Goal: Task Accomplishment & Management: Use online tool/utility

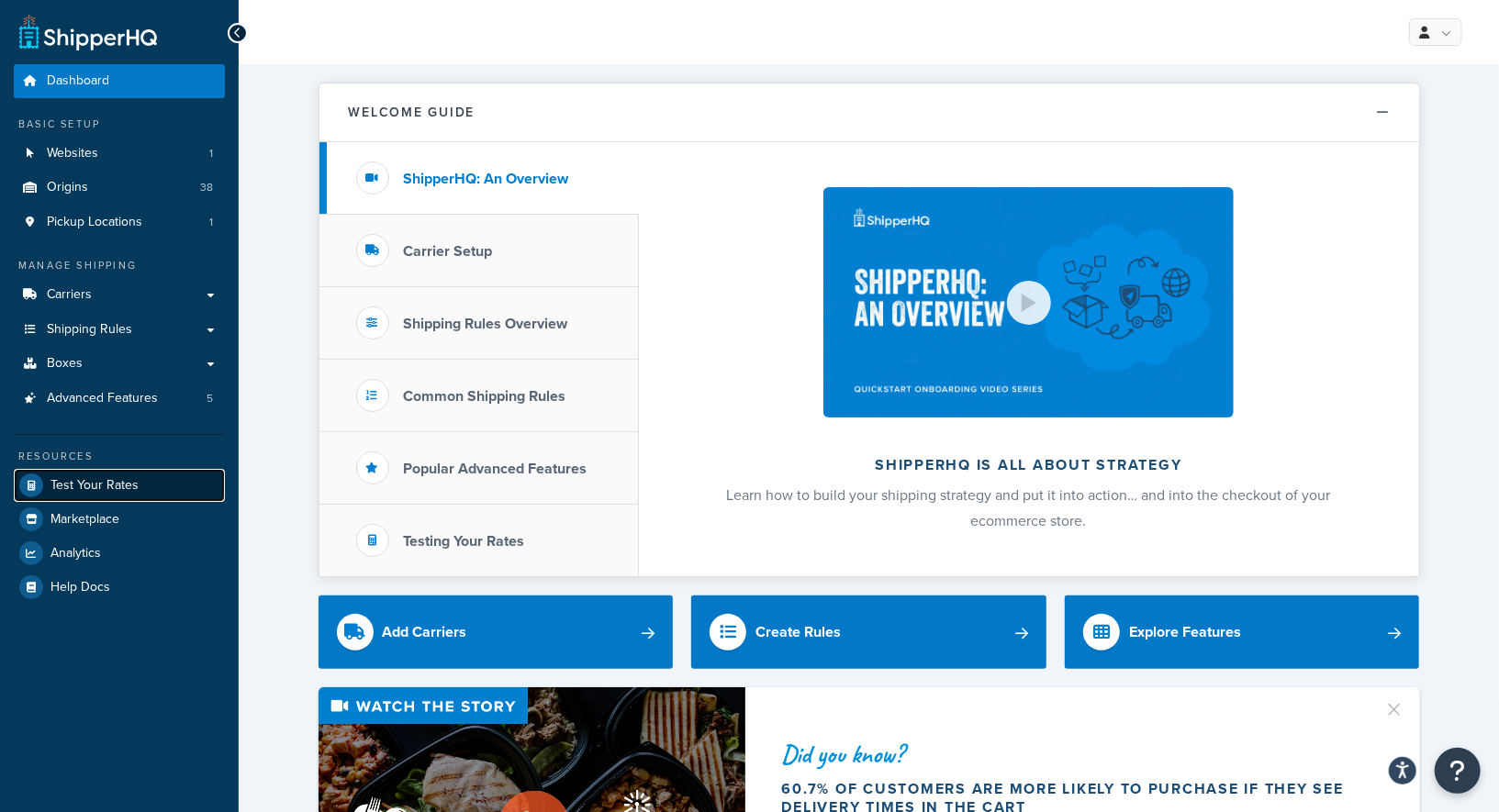
click at [128, 478] on span "Test Your Rates" at bounding box center [94, 486] width 88 height 15
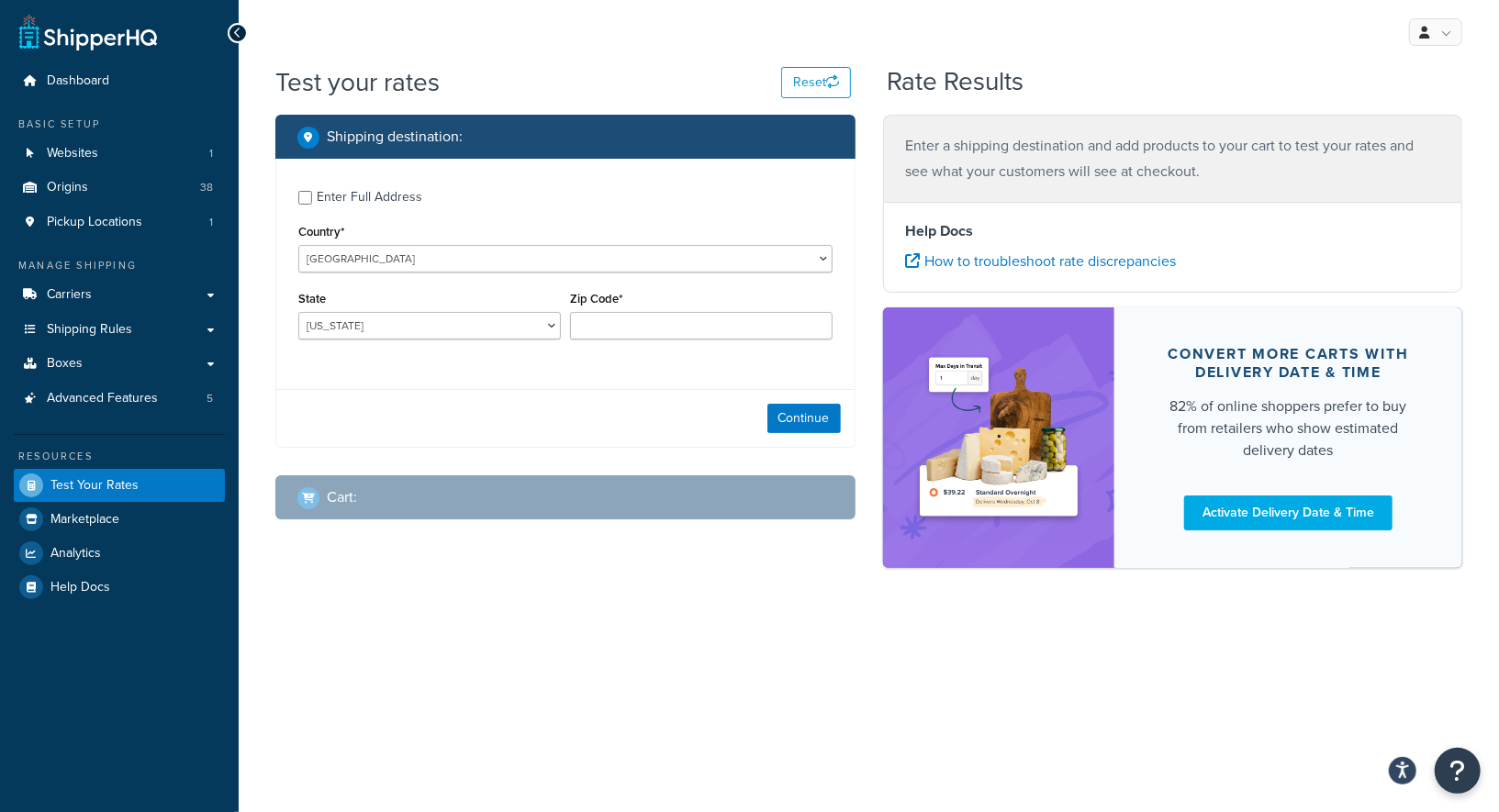
click at [383, 203] on div "Enter Full Address" at bounding box center [368, 197] width 105 height 26
click at [313, 203] on input "Enter Full Address" at bounding box center [305, 198] width 14 height 14
checkbox input "true"
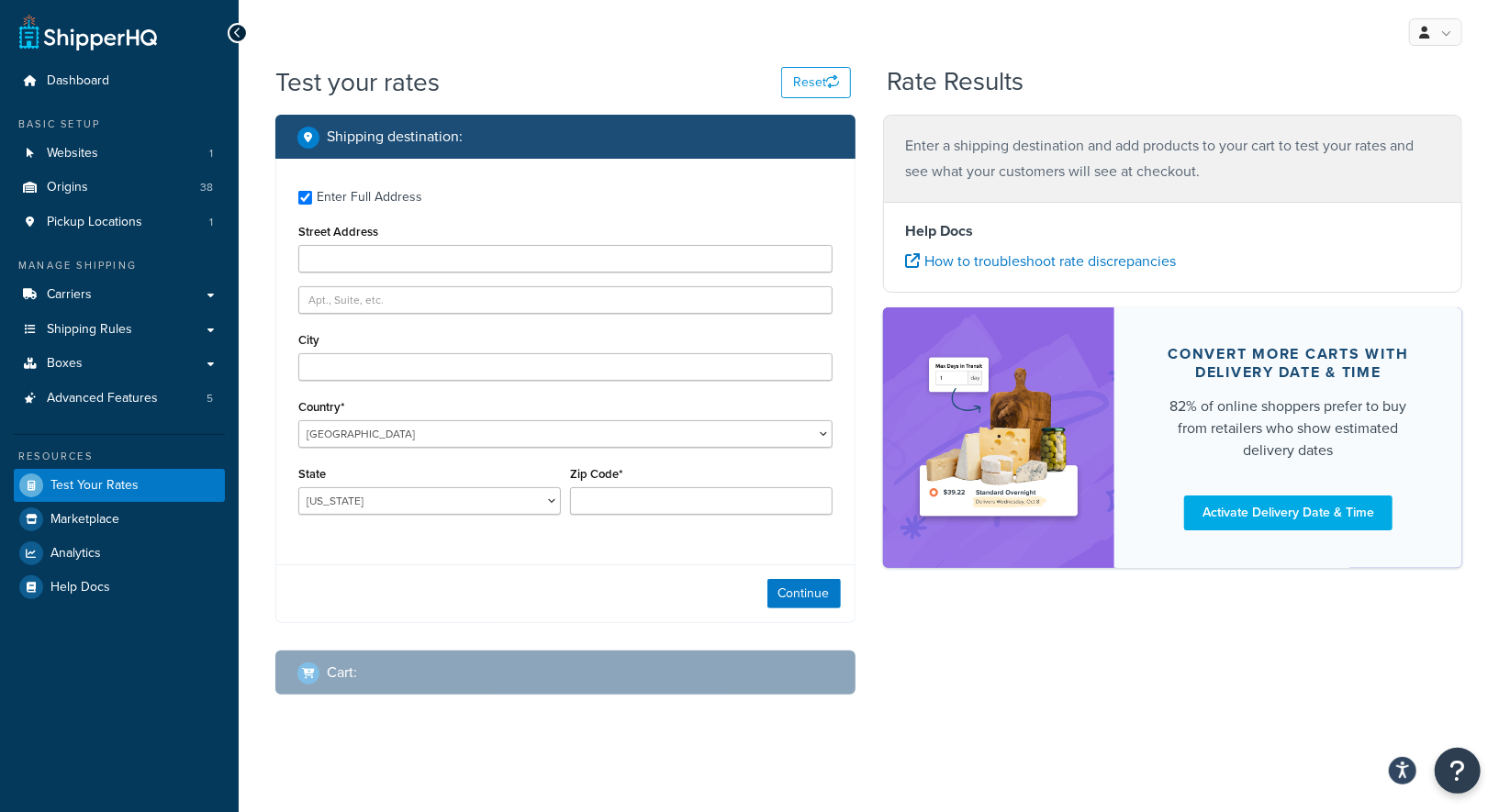
click at [375, 276] on div "Enter Full Address Street Address City Country* [GEOGRAPHIC_DATA] [GEOGRAPHIC_D…" at bounding box center [565, 355] width 579 height 392
click at [377, 260] on input "Street Address" at bounding box center [565, 258] width 534 height 28
paste input "[STREET_ADDRESS]"
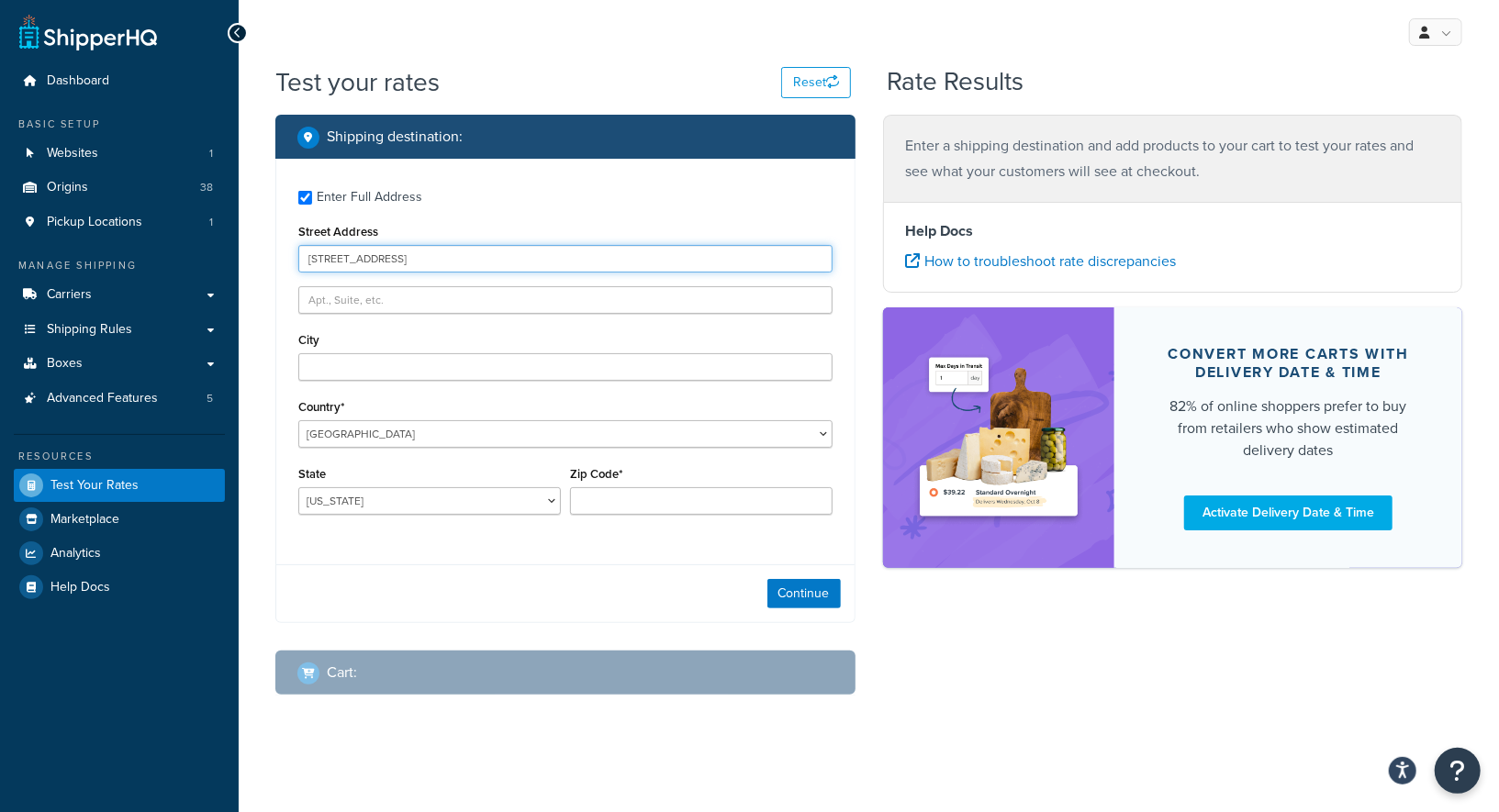
type input "[STREET_ADDRESS]"
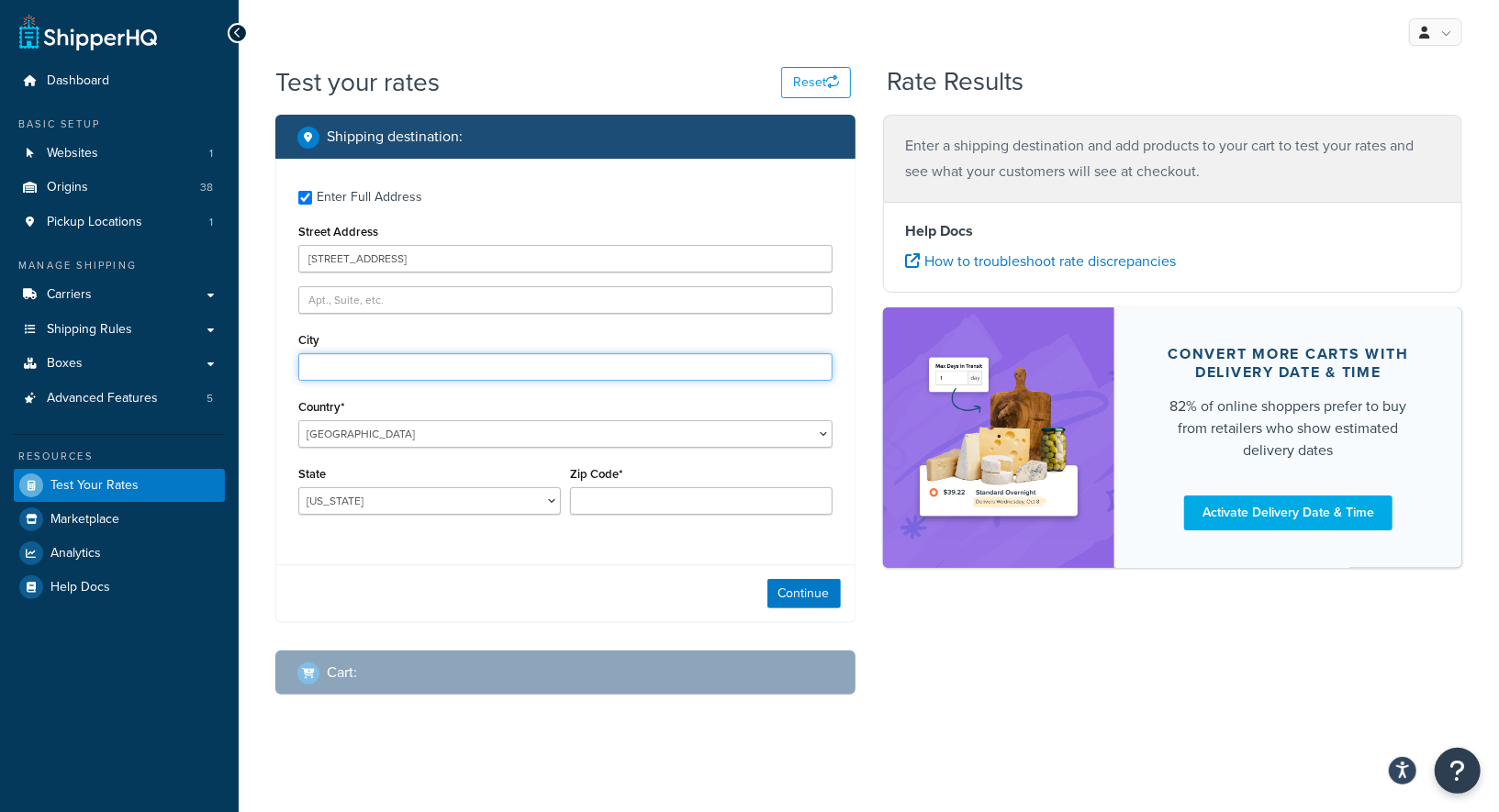
click at [356, 357] on input "City" at bounding box center [565, 366] width 534 height 28
type input "La Vale"
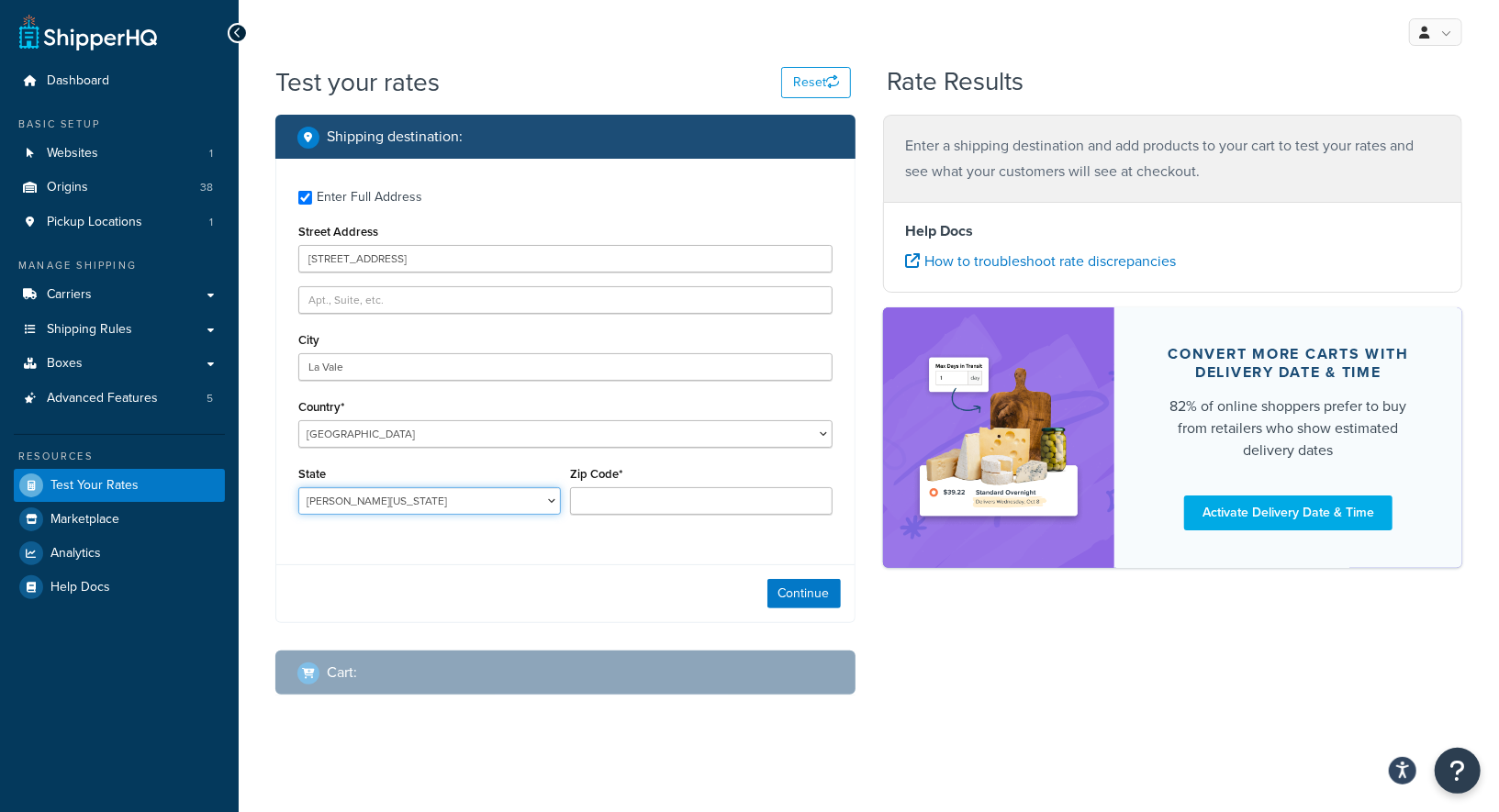
select select "MD"
click at [622, 504] on input "Zip Code*" at bounding box center [701, 501] width 262 height 28
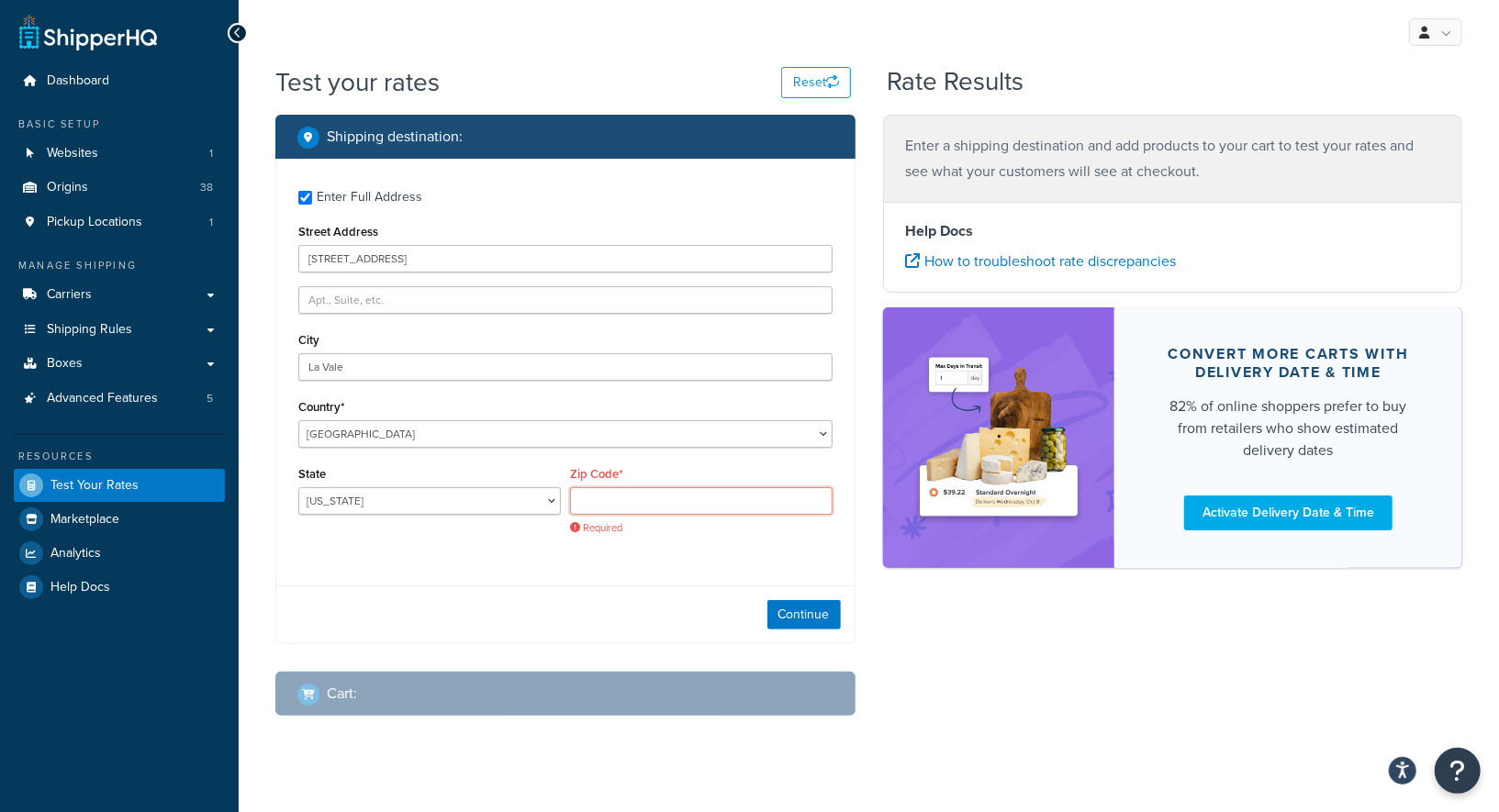
paste input "21502"
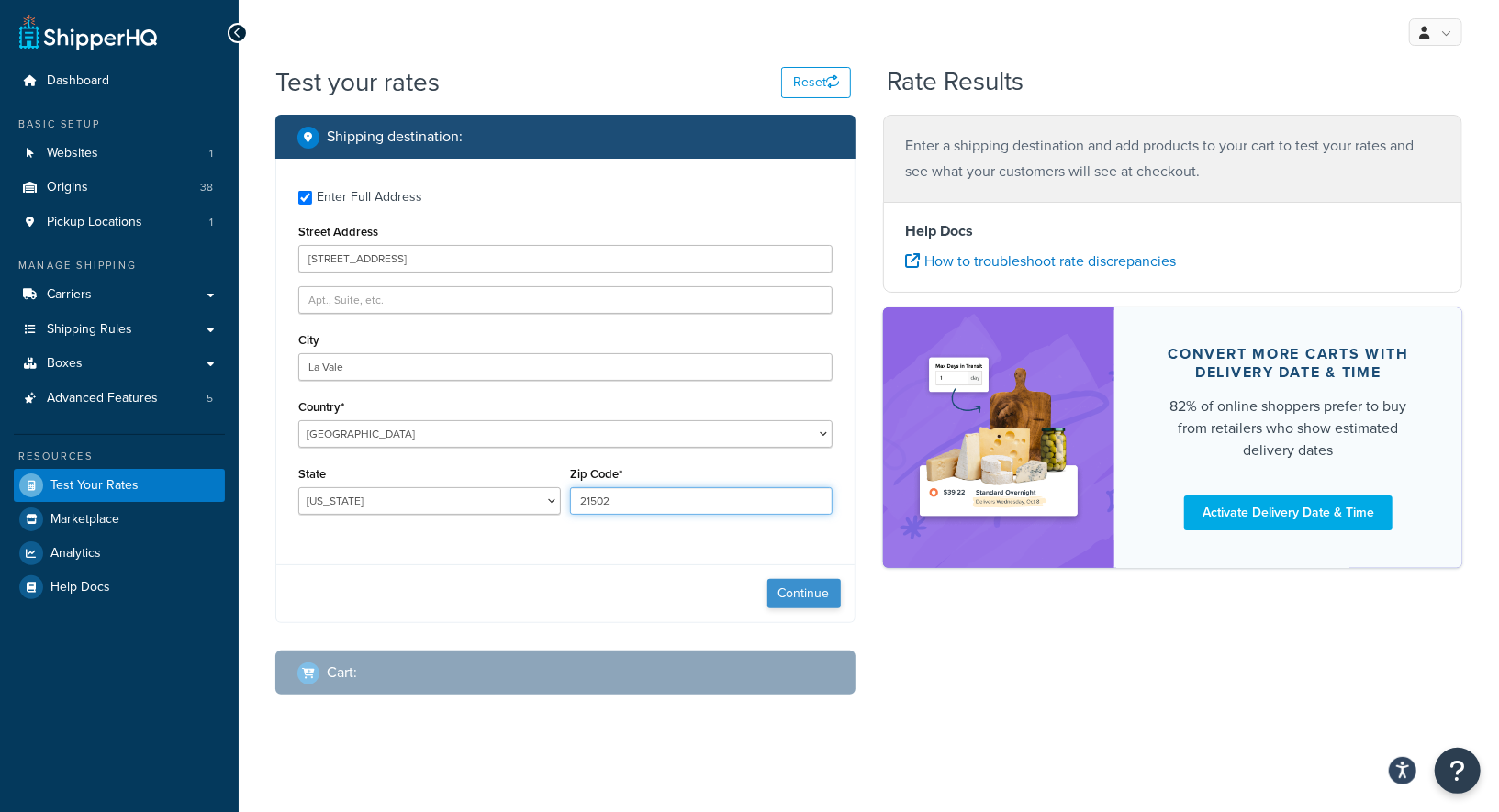
type input "21502"
click at [793, 586] on button "Continue" at bounding box center [804, 593] width 73 height 29
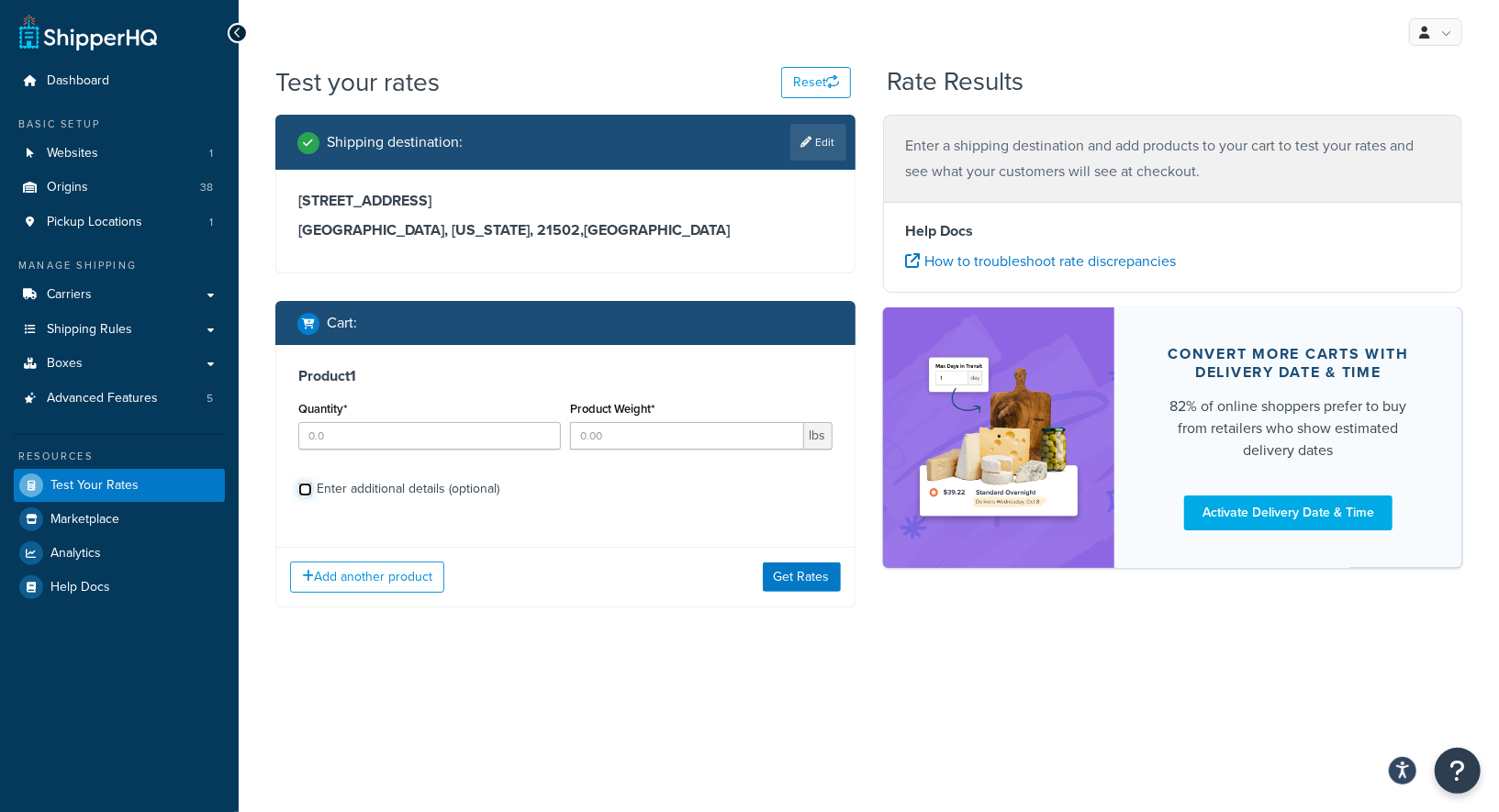
click at [306, 491] on input "Enter additional details (optional)" at bounding box center [305, 490] width 14 height 14
checkbox input "true"
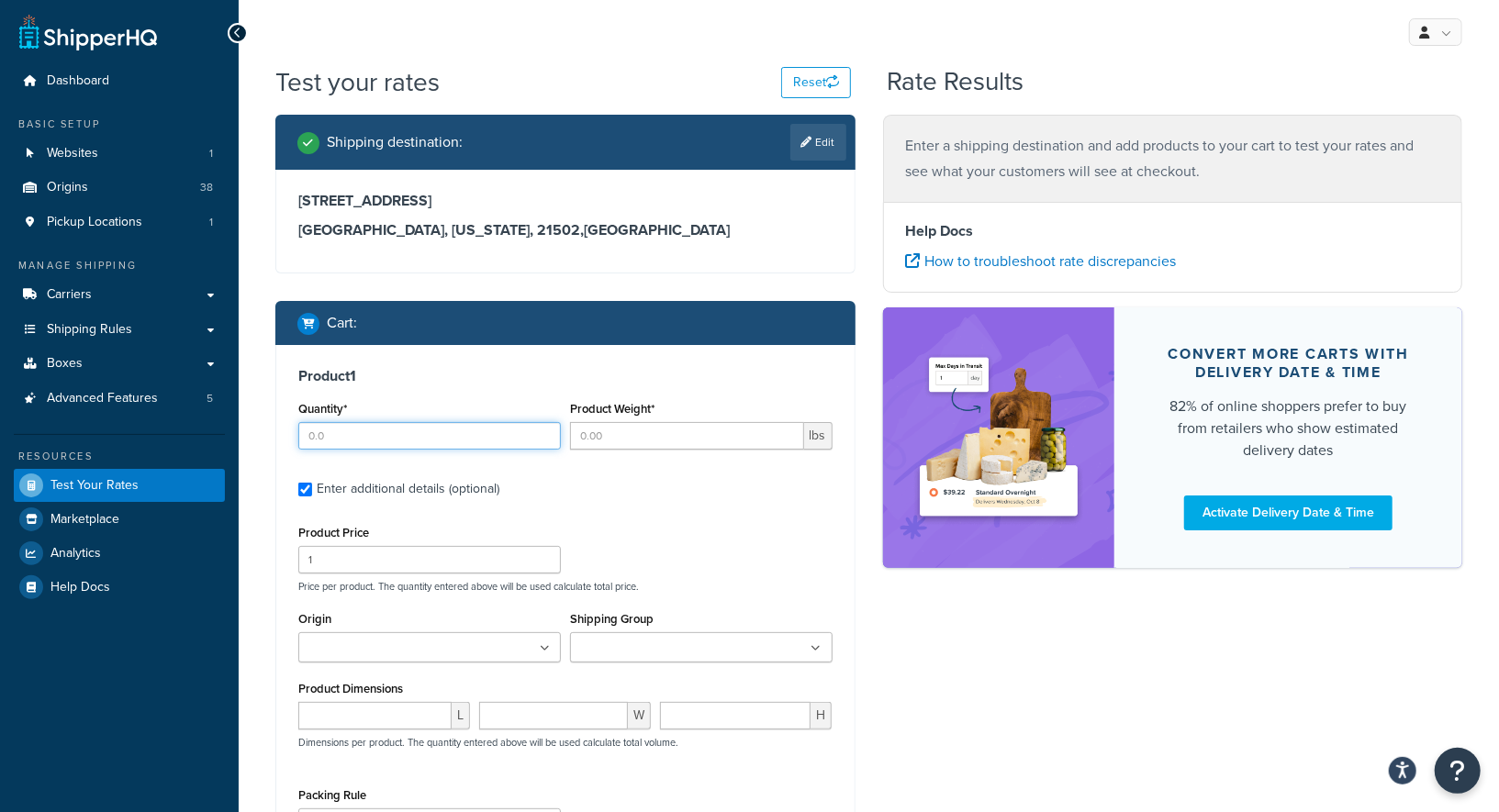
click at [457, 440] on input "Quantity*" at bounding box center [429, 436] width 262 height 28
type input "1"
click at [634, 439] on input "Product Weight*" at bounding box center [687, 436] width 234 height 28
type input ".02"
drag, startPoint x: 471, startPoint y: 562, endPoint x: 357, endPoint y: 539, distance: 116.3
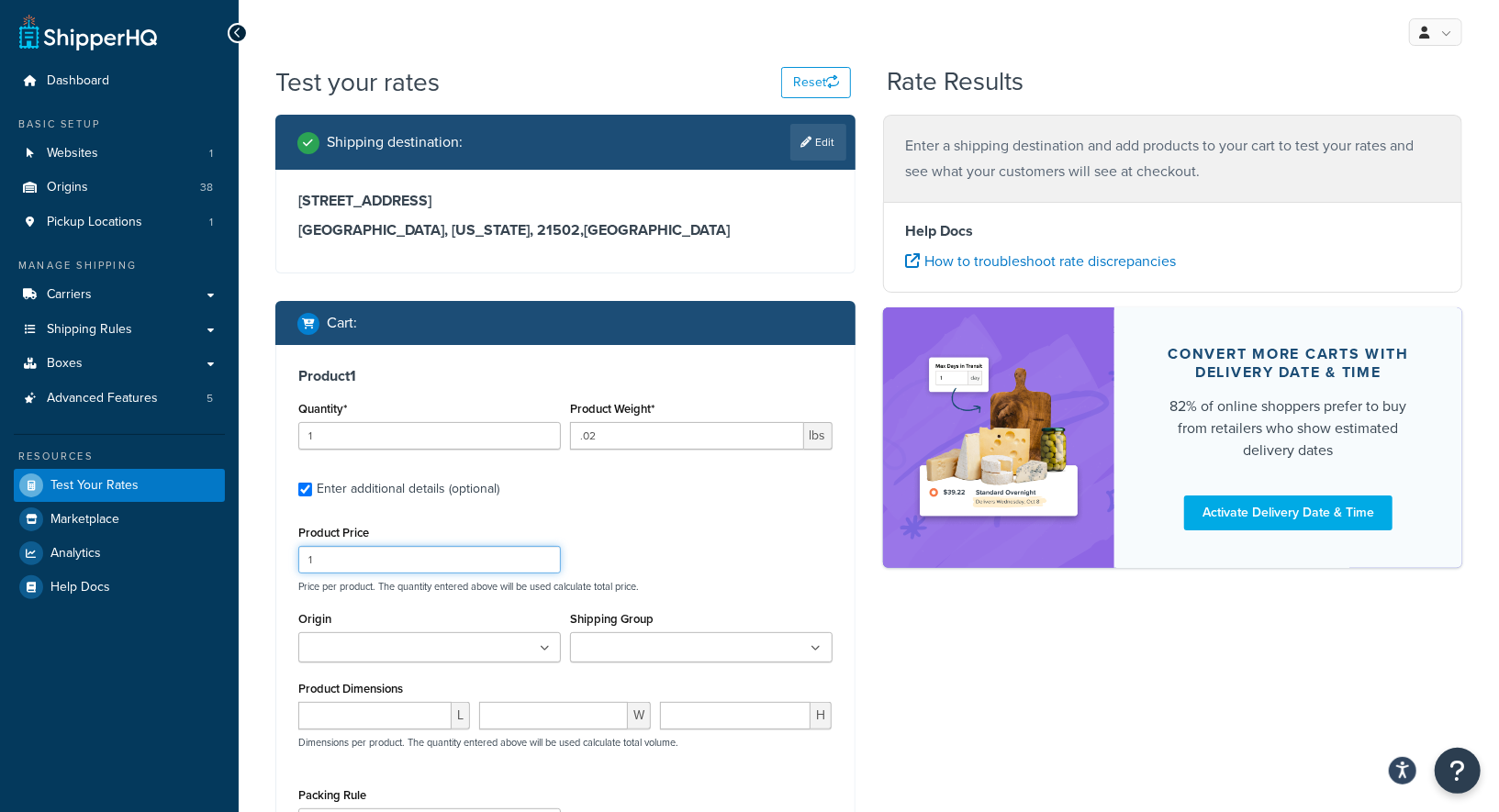
click at [357, 539] on div "Product Price 1" at bounding box center [429, 547] width 262 height 53
type input "4"
click at [420, 658] on ul at bounding box center [429, 647] width 262 height 30
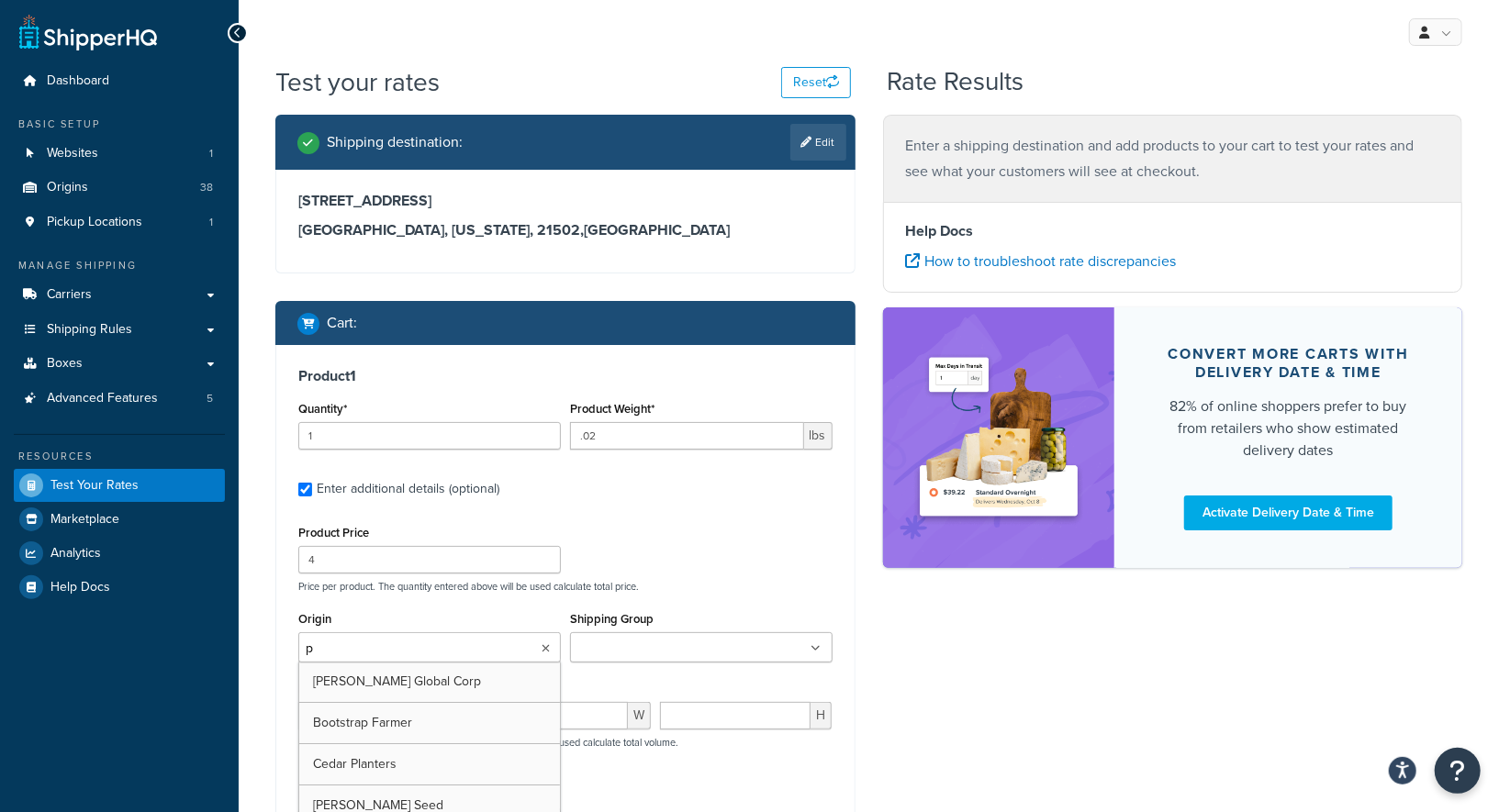
type input "pv"
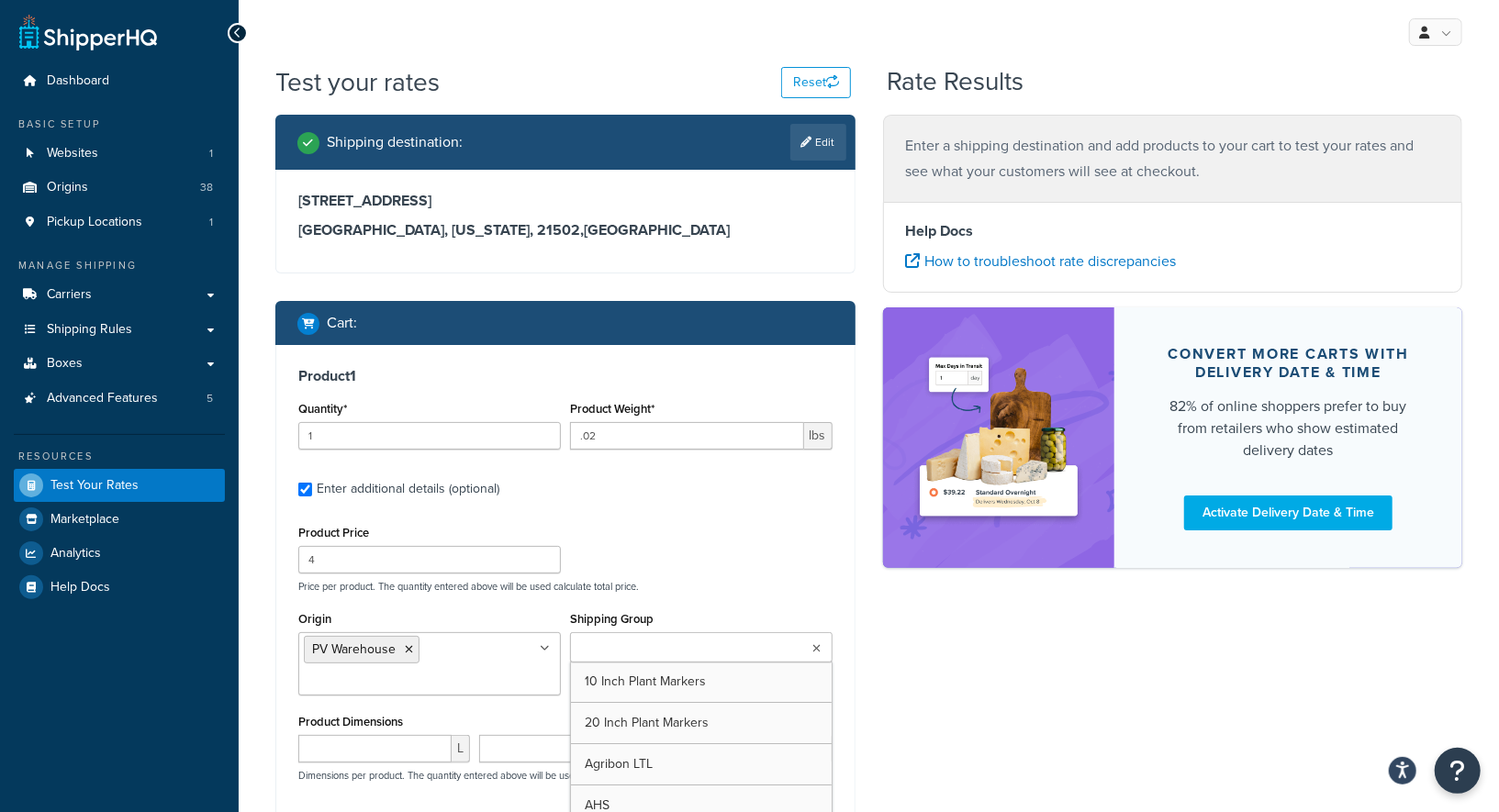
click at [731, 641] on ul at bounding box center [701, 647] width 262 height 30
paste input "SeedPack#Slippable"
type input "SeedPack"
click at [636, 650] on input "Shipping Group" at bounding box center [657, 648] width 162 height 20
type input "seed"
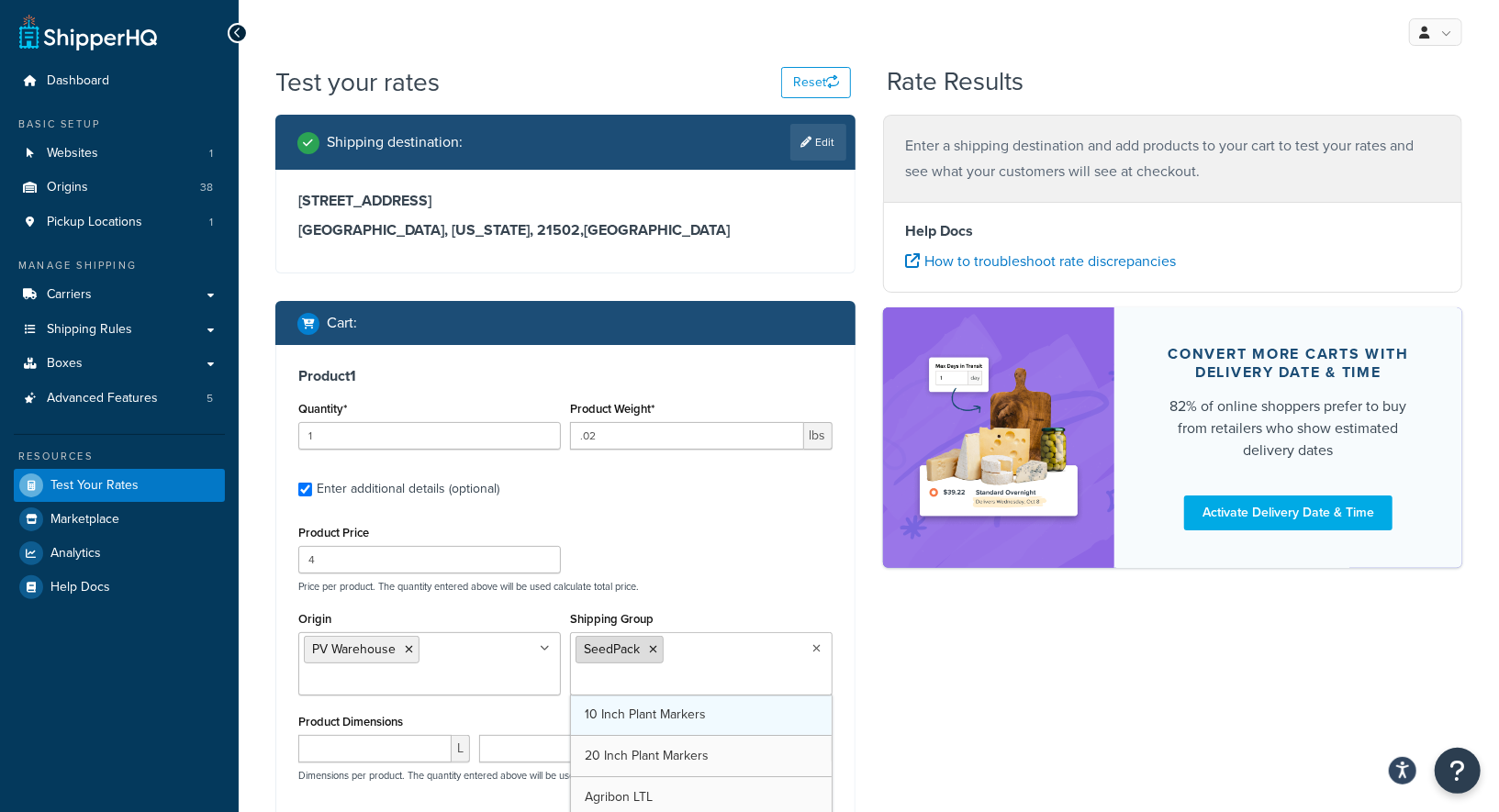
scroll to position [22, 0]
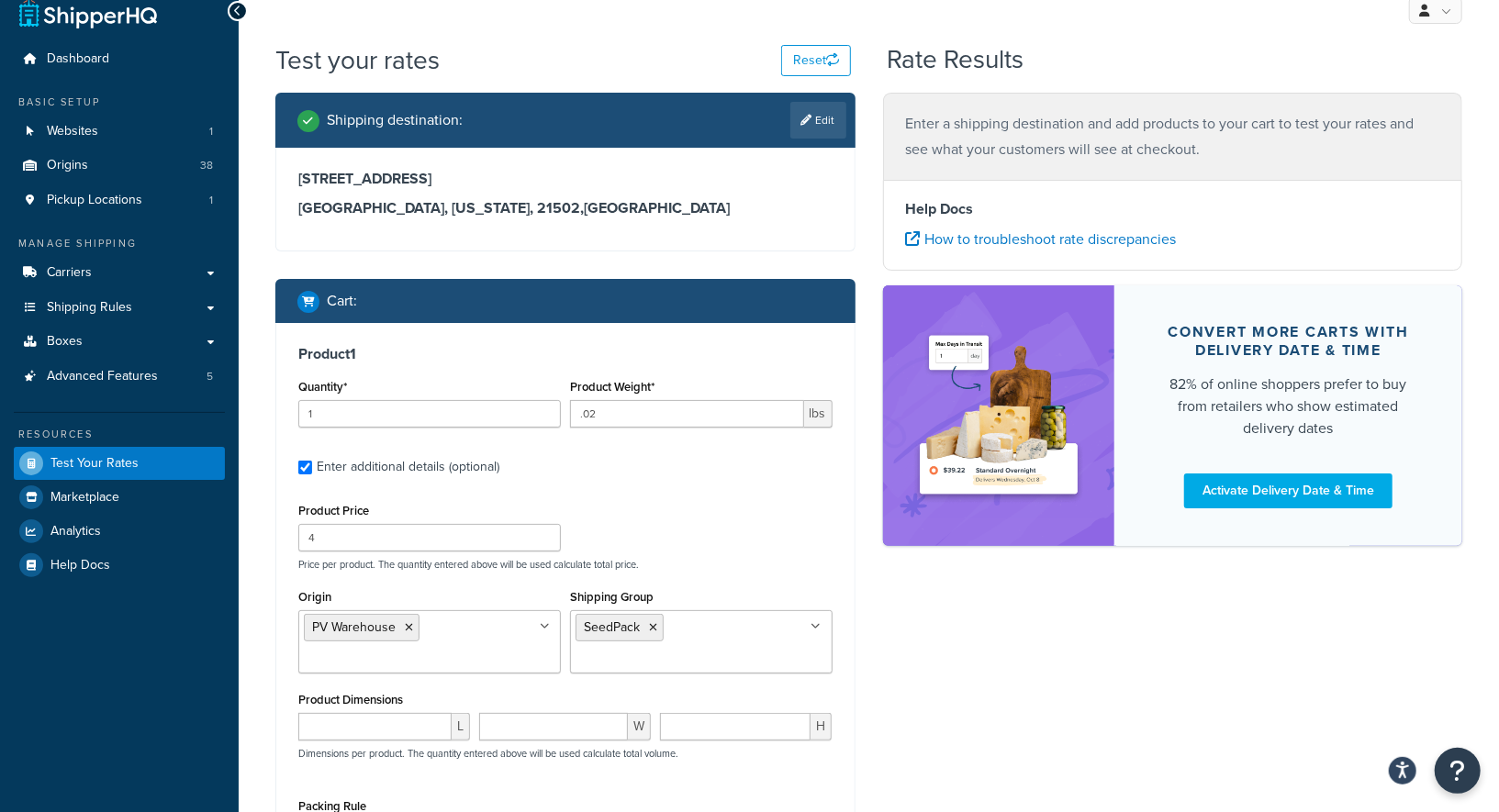
click at [761, 504] on div "Product Price 4 Price per product. The quantity entered above will be used calc…" at bounding box center [565, 534] width 543 height 72
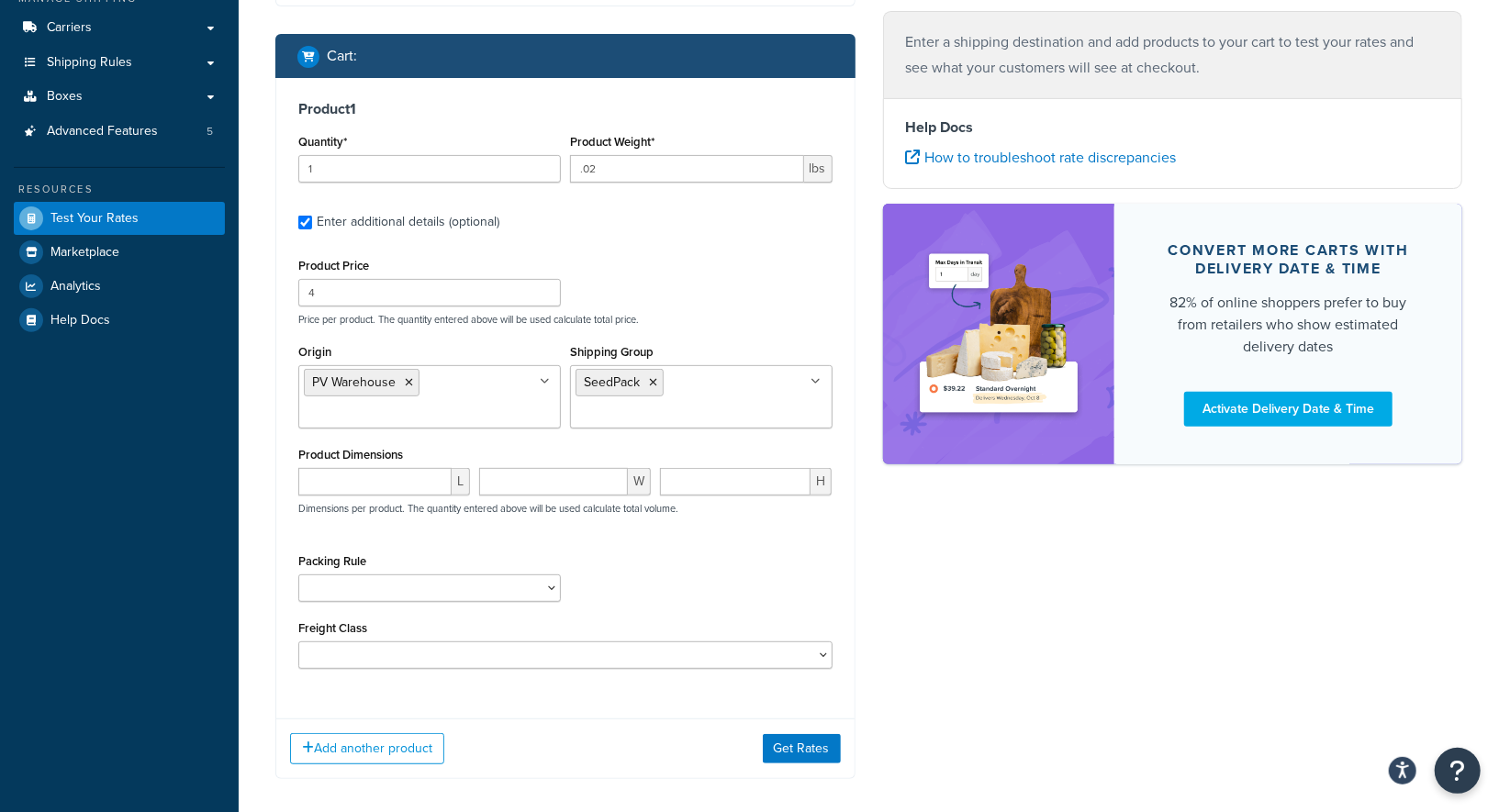
scroll to position [349, 0]
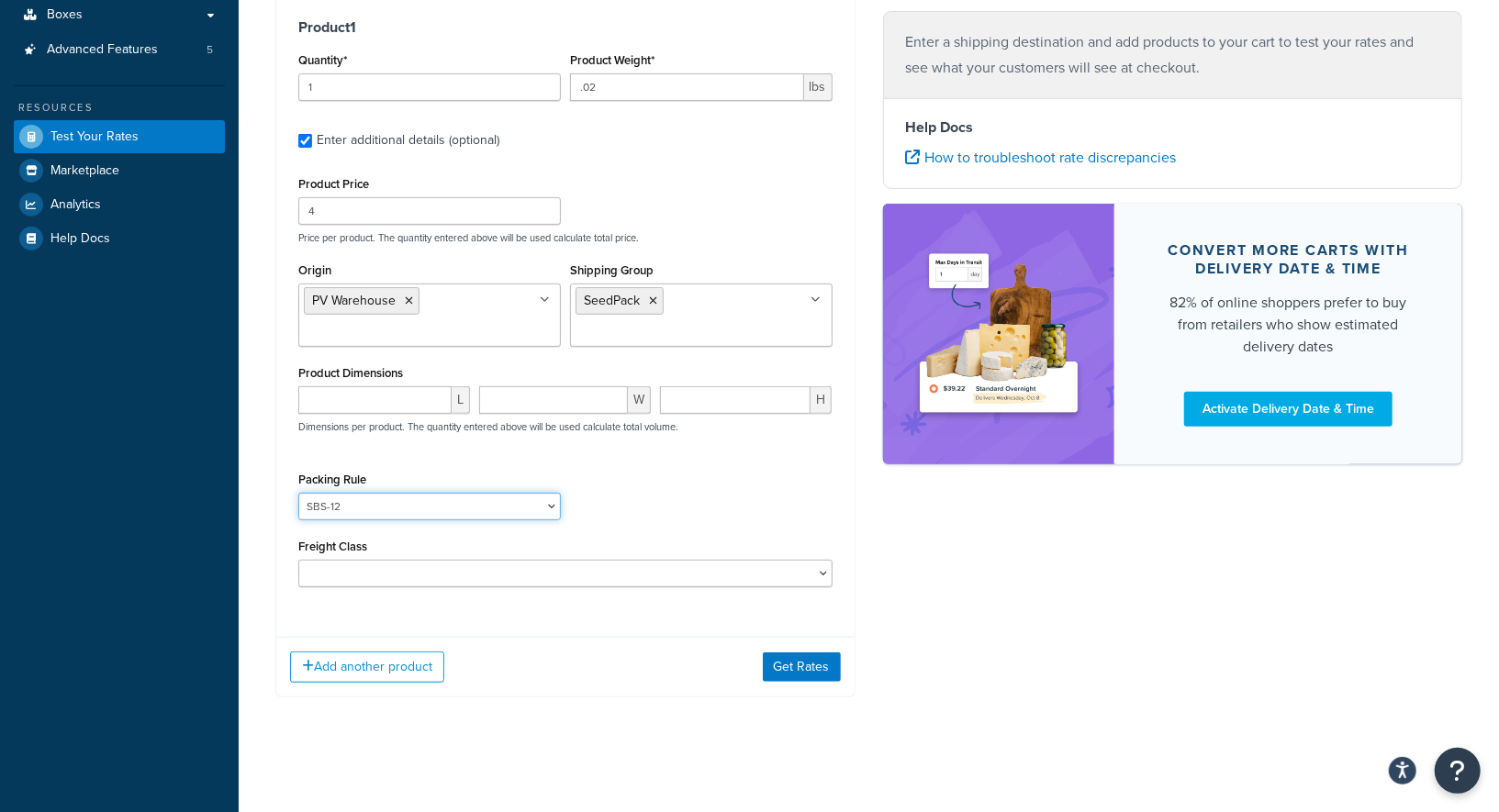
select select "23050"
click at [387, 394] on input "number" at bounding box center [374, 400] width 153 height 28
type input "4.5"
click at [495, 401] on input "number" at bounding box center [554, 400] width 149 height 28
type input "3.25"
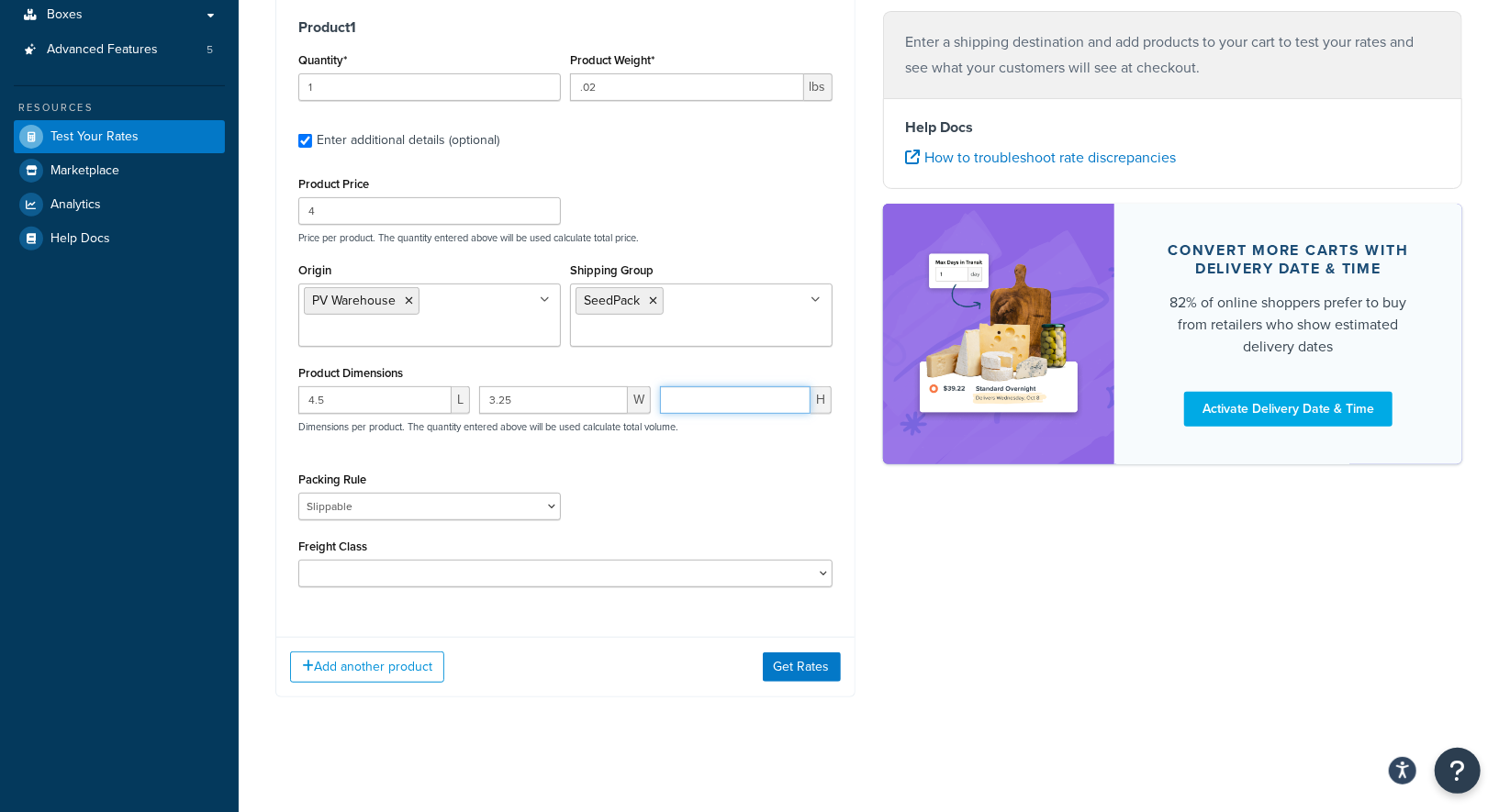
click at [680, 389] on input "number" at bounding box center [735, 400] width 150 height 28
type input ".1"
click at [732, 501] on div "Packing Rule 1 Gallon 10 Inch Plant Markers 20 Inch Plant Markers AHS 4 claw GO…" at bounding box center [565, 500] width 543 height 67
click at [388, 678] on button "Add another product" at bounding box center [368, 667] width 154 height 31
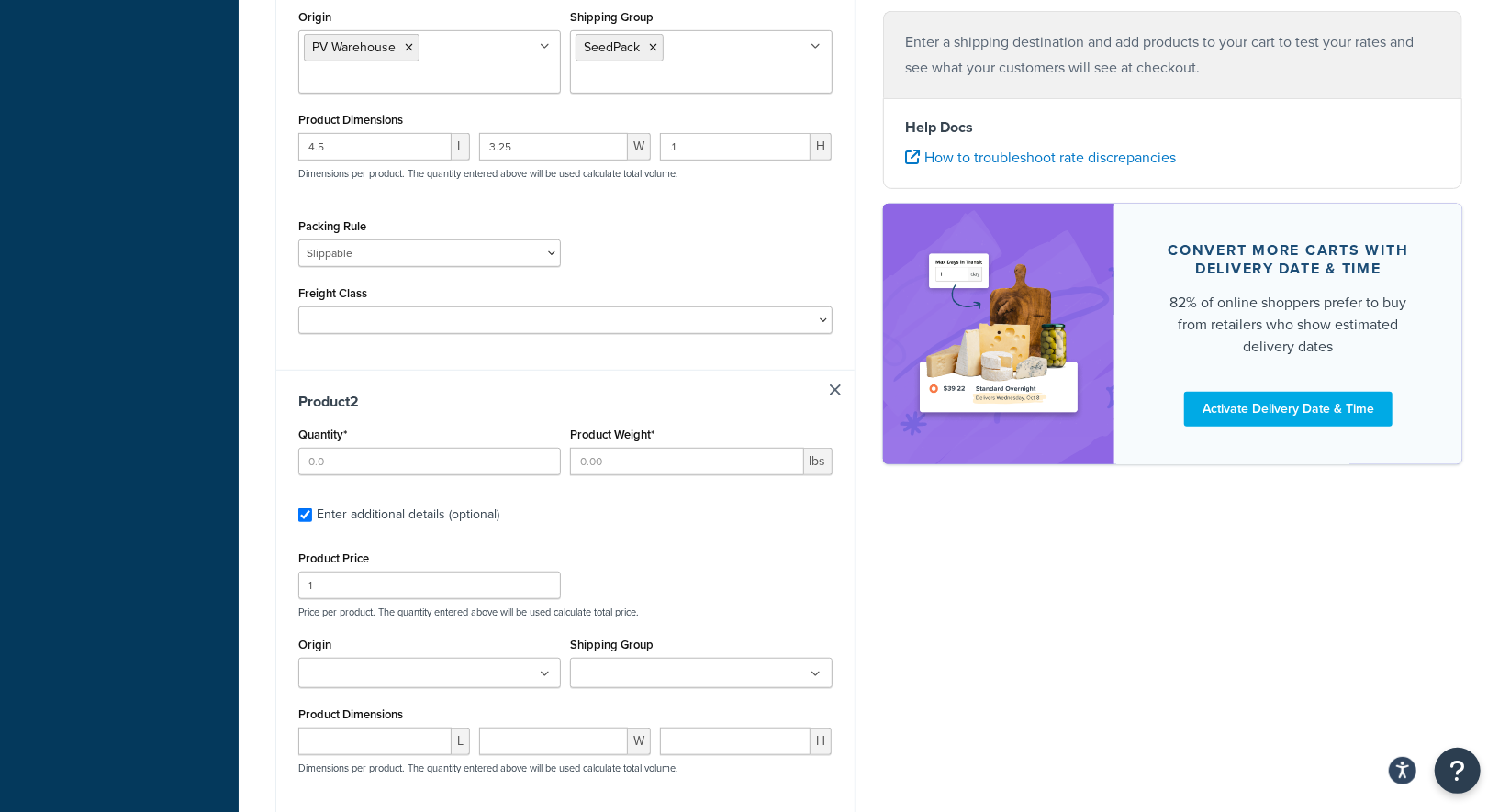
scroll to position [674, 0]
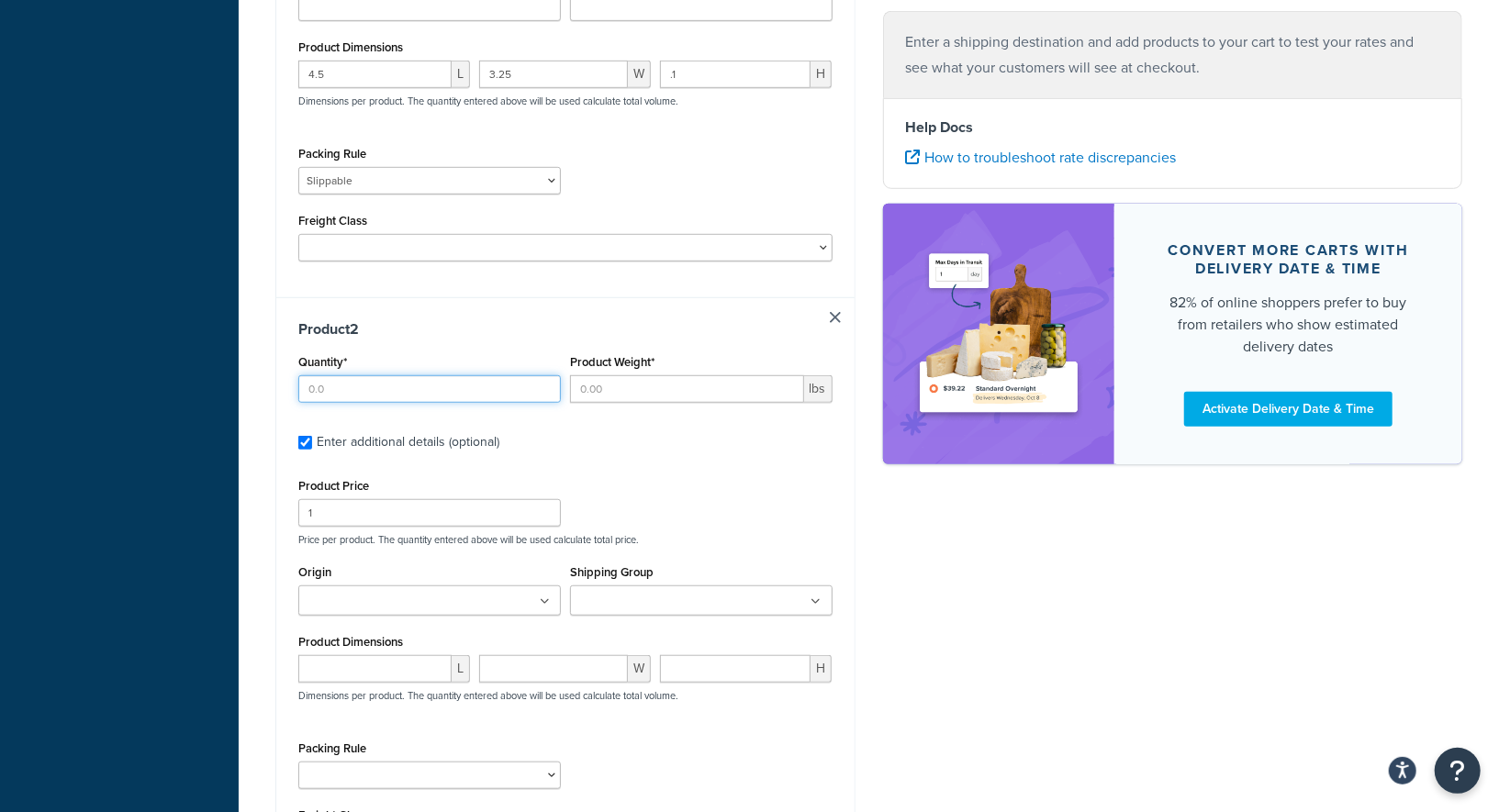
click at [421, 384] on input "Quantity*" at bounding box center [429, 389] width 262 height 28
type input "1"
click at [708, 389] on input "Product Weight*" at bounding box center [687, 389] width 234 height 28
type input "4.75"
drag, startPoint x: 476, startPoint y: 514, endPoint x: 328, endPoint y: 513, distance: 148.0
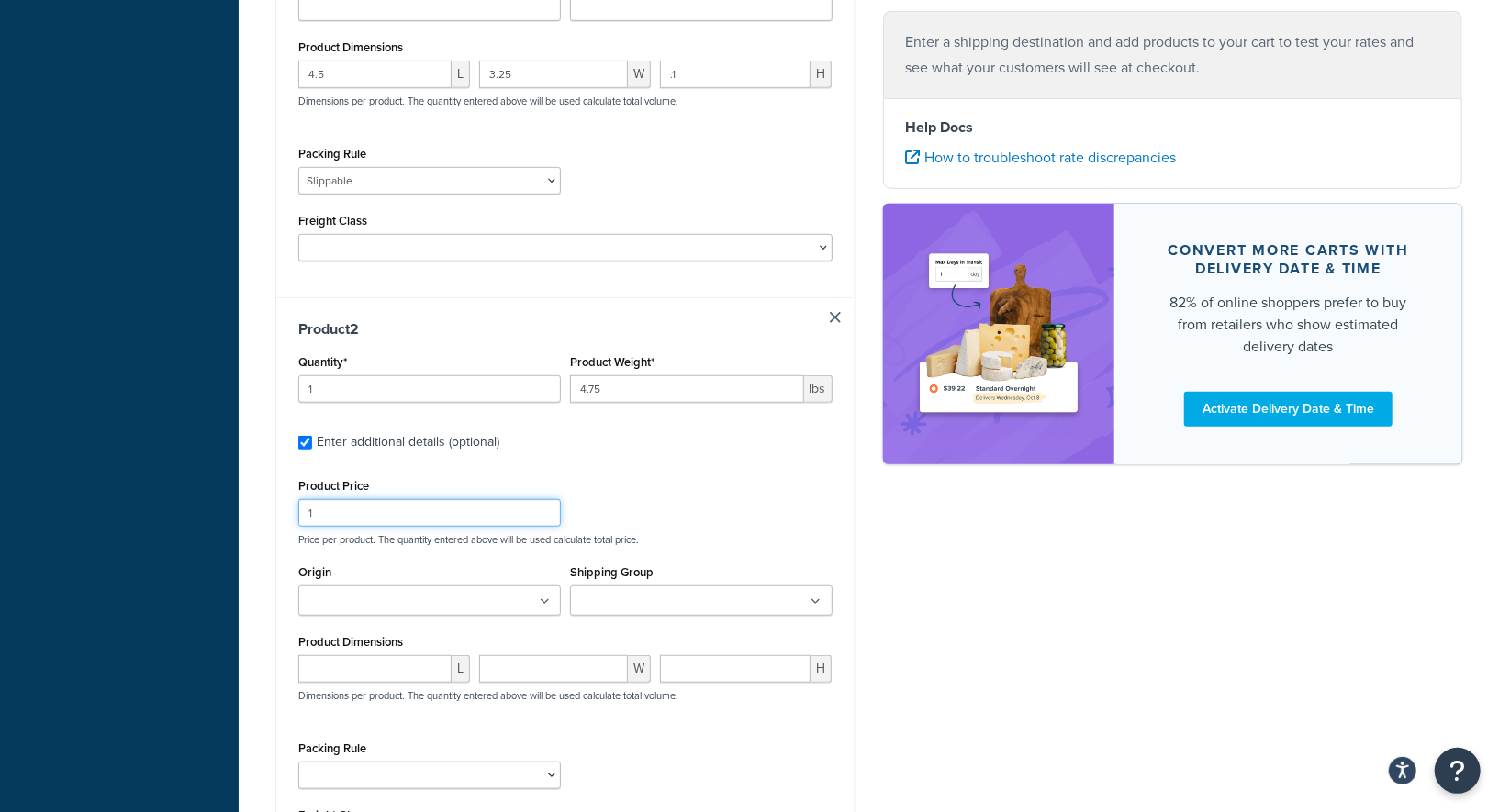
click at [328, 513] on input "1" at bounding box center [429, 513] width 262 height 28
drag, startPoint x: 328, startPoint y: 513, endPoint x: 292, endPoint y: 513, distance: 36.0
click at [292, 513] on div "Product 2 Quantity* 1 Product Weight* 4.75 lbs Enter additional details (option…" at bounding box center [565, 594] width 579 height 595
type input "12"
click at [456, 602] on ul at bounding box center [429, 600] width 262 height 30
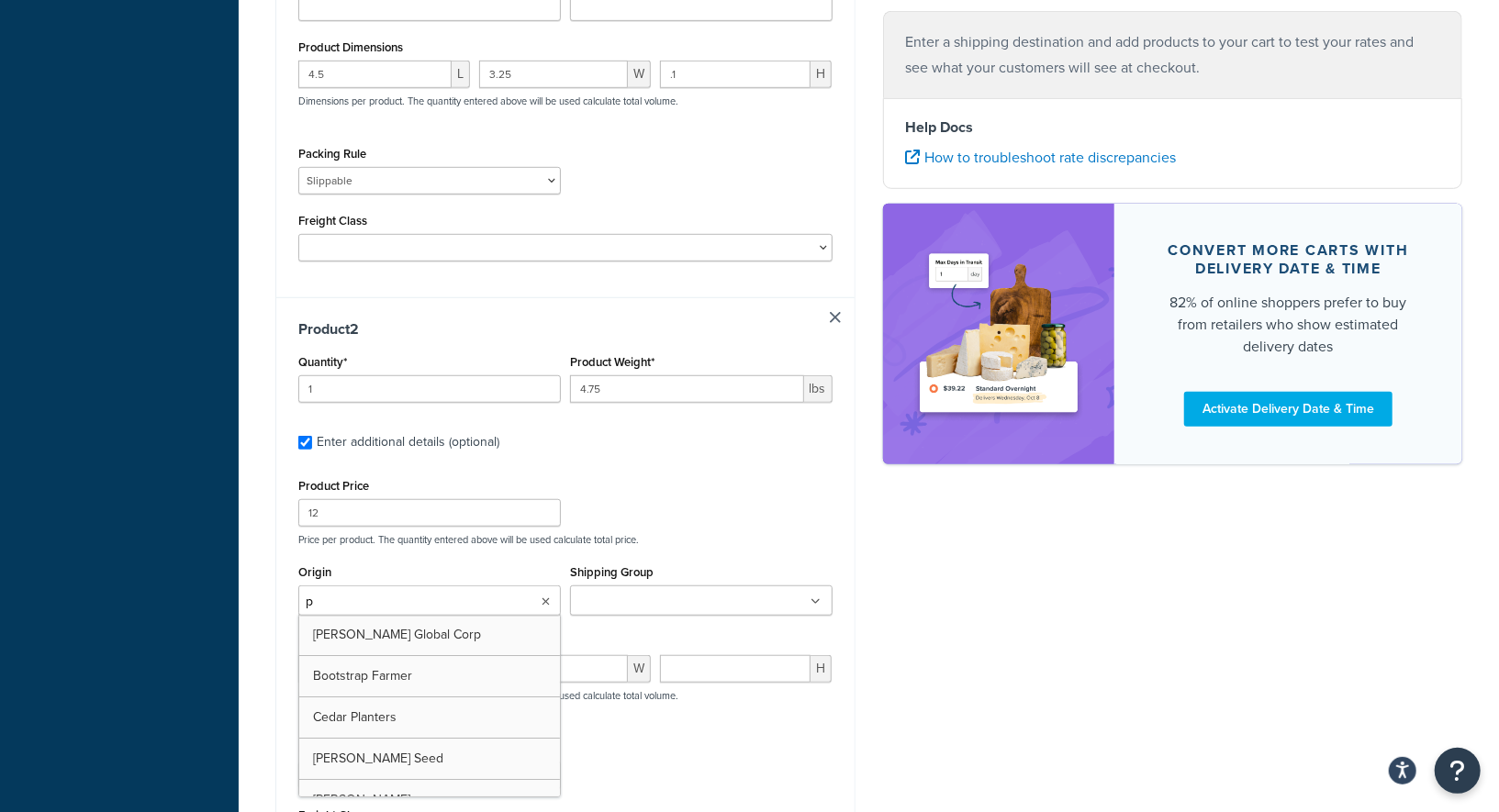
type input "pv"
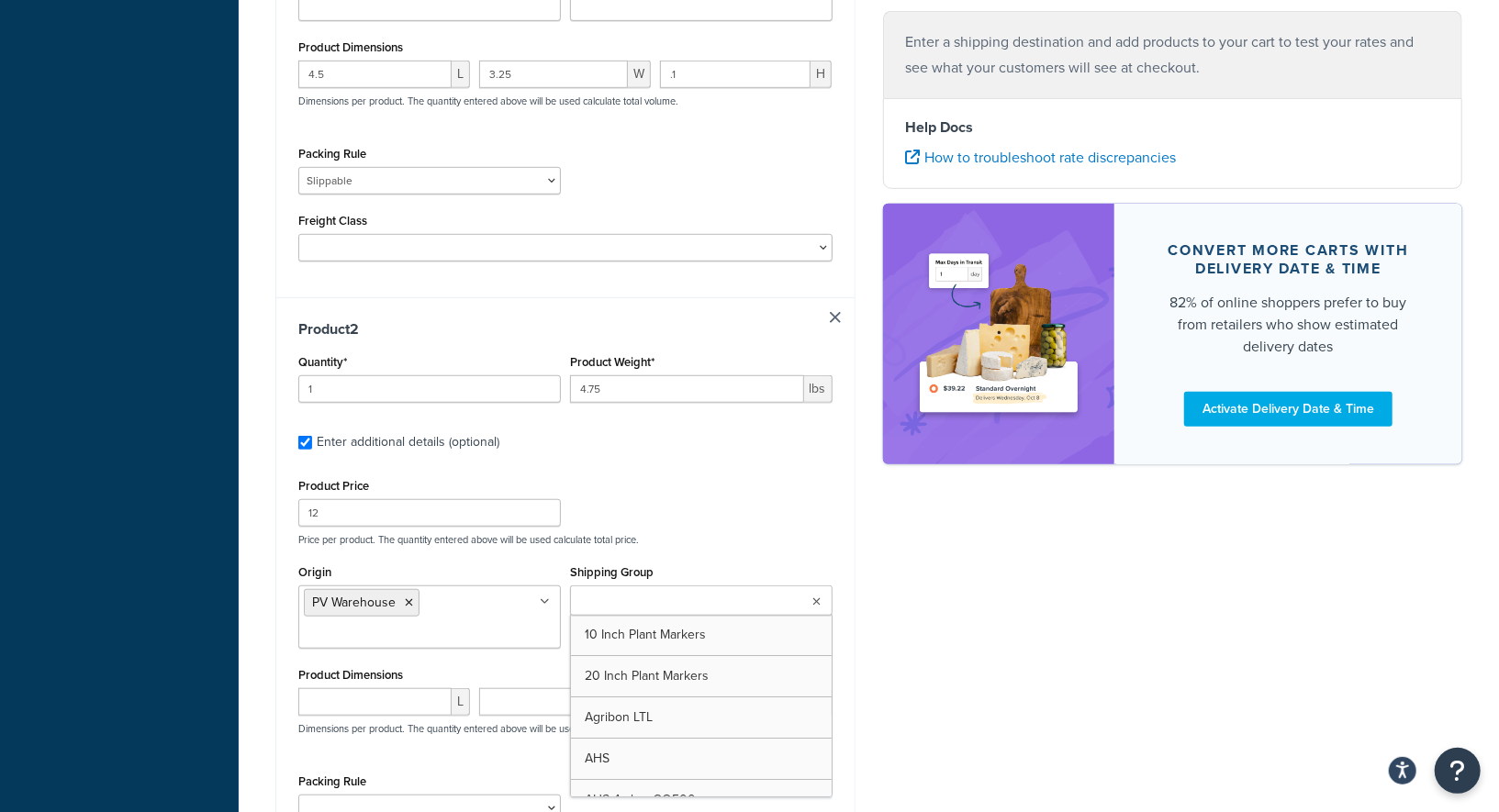
click at [702, 592] on input "Shipping Group" at bounding box center [657, 602] width 162 height 20
type input "under"
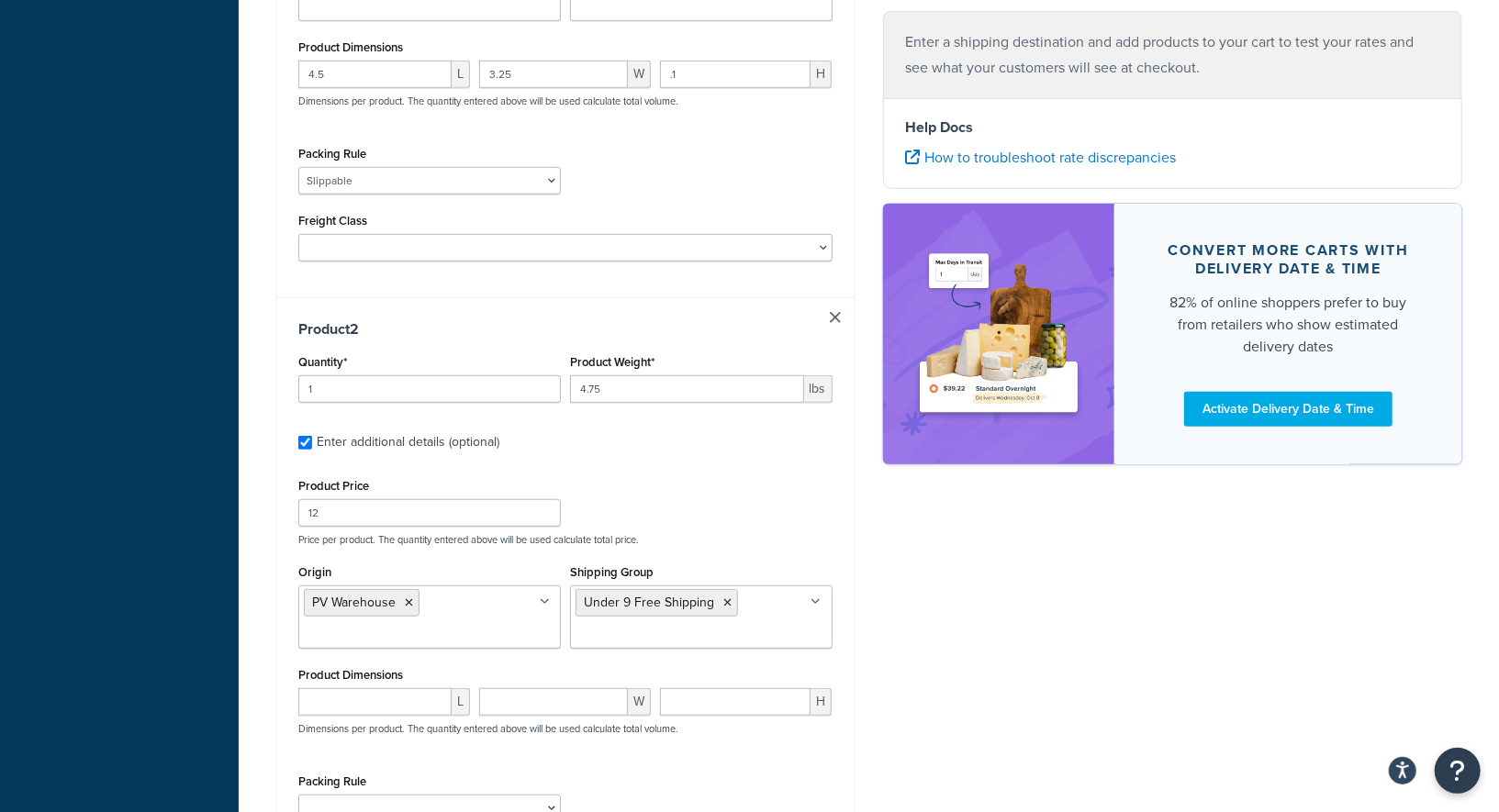
click at [935, 594] on div "Shipping destination : Edit [STREET_ADDRESS][US_STATE] Cart : Product 1 Quantit…" at bounding box center [868, 233] width 1214 height 1586
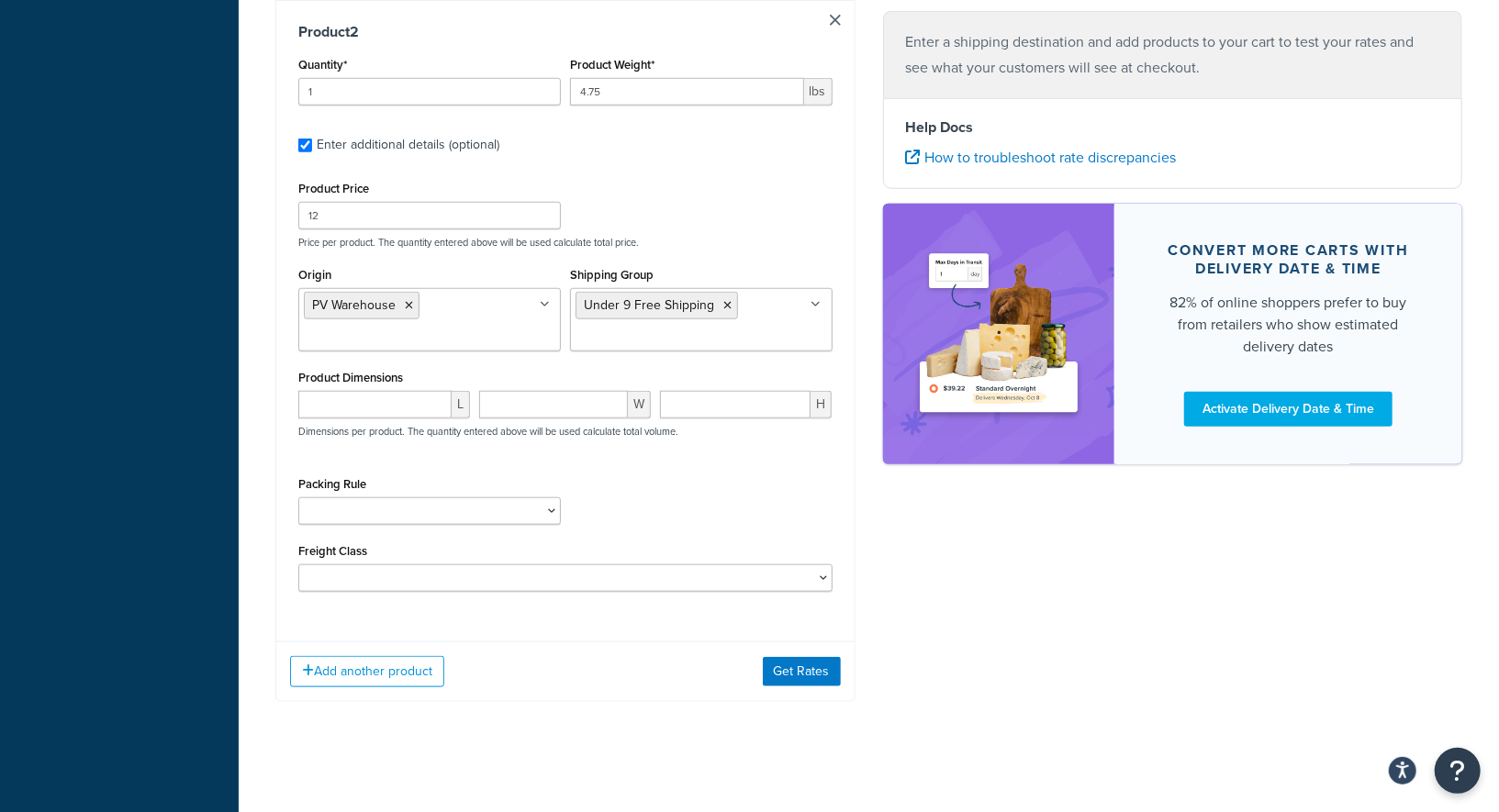
scroll to position [975, 0]
click at [388, 408] on input "number" at bounding box center [374, 402] width 153 height 28
type input "8"
click at [537, 407] on input "number" at bounding box center [554, 402] width 149 height 28
type input "6"
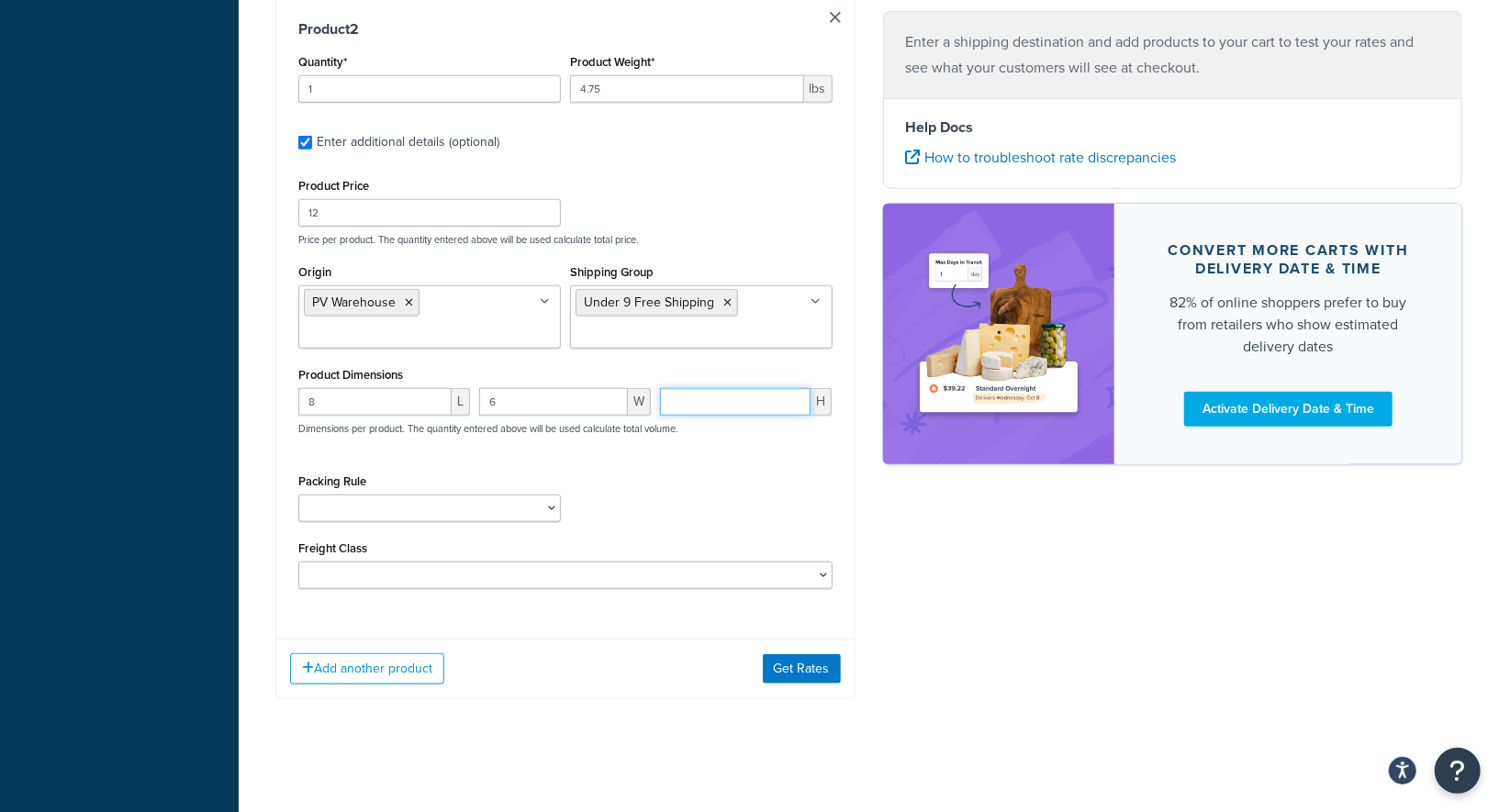
click at [704, 389] on input "number" at bounding box center [735, 402] width 150 height 28
type input "4.5"
click at [798, 493] on div "Packing Rule 1 Gallon 10 Inch Plant Markers 20 Inch Plant Markers AHS 4 claw GO…" at bounding box center [565, 501] width 543 height 67
click at [801, 670] on button "Get Rates" at bounding box center [802, 668] width 78 height 29
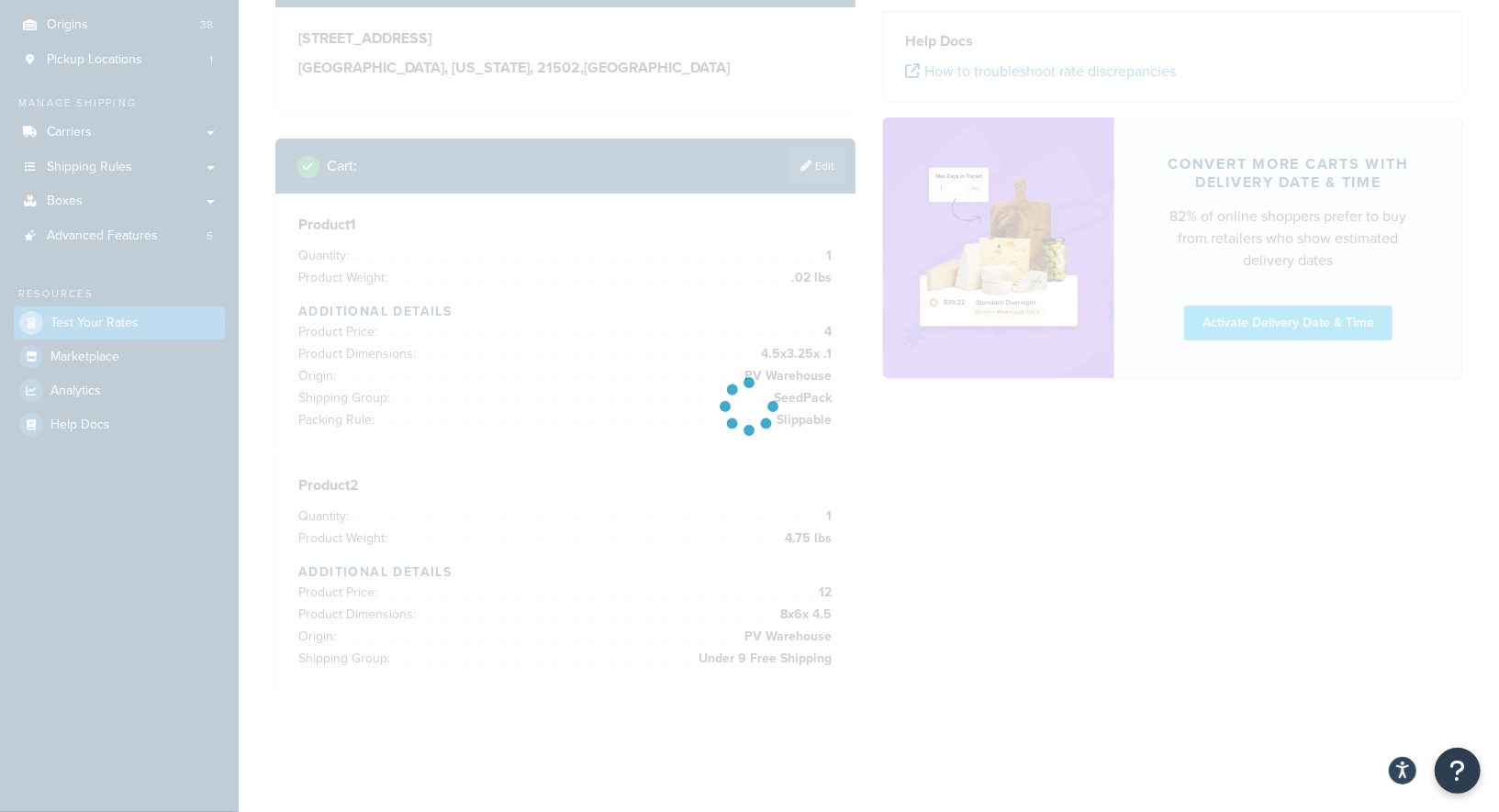
scroll to position [161, 0]
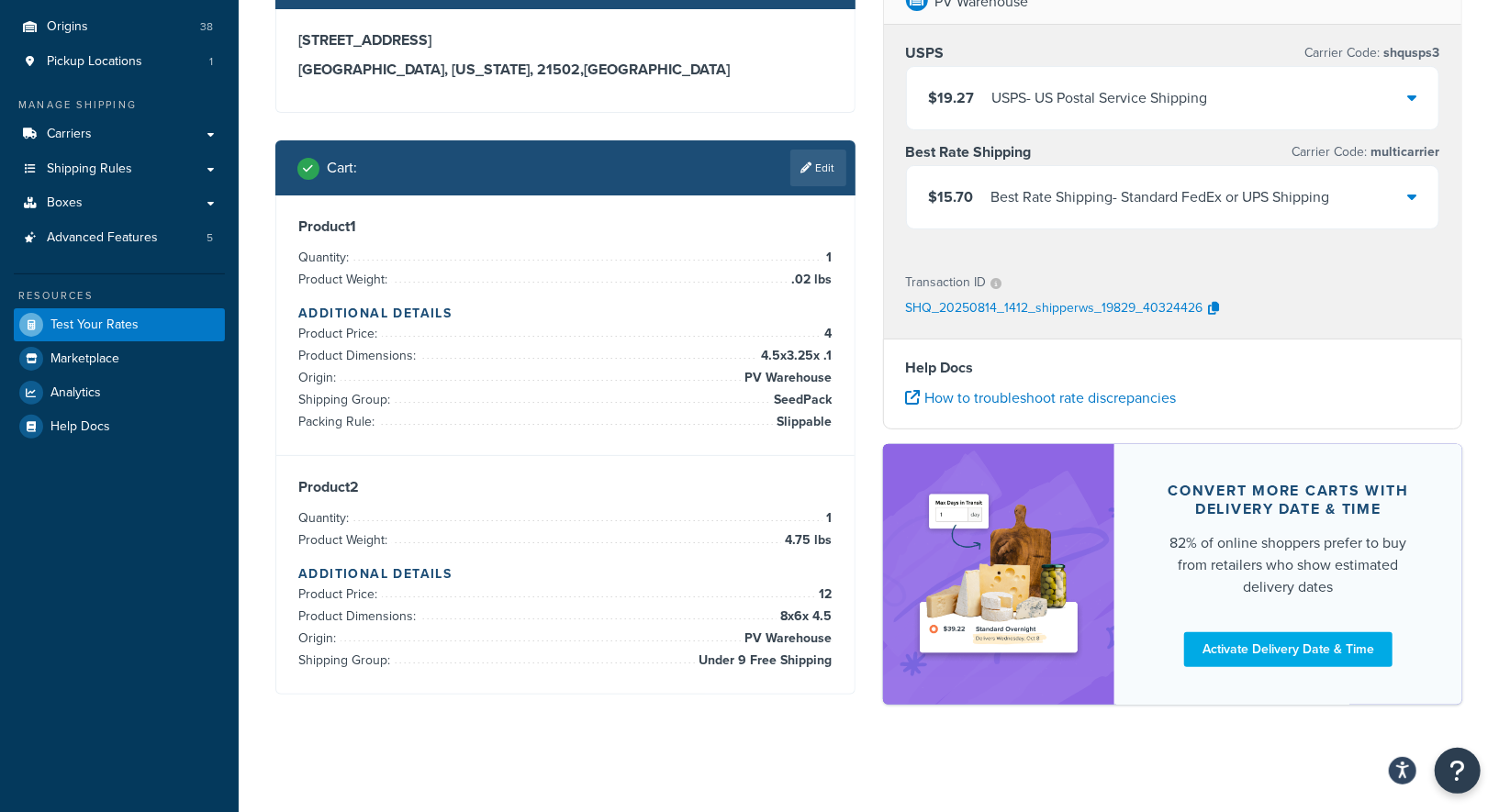
click at [773, 536] on li "Product Weight: 4.75 lbs" at bounding box center [565, 540] width 534 height 22
click at [832, 167] on link "Edit" at bounding box center [818, 168] width 56 height 37
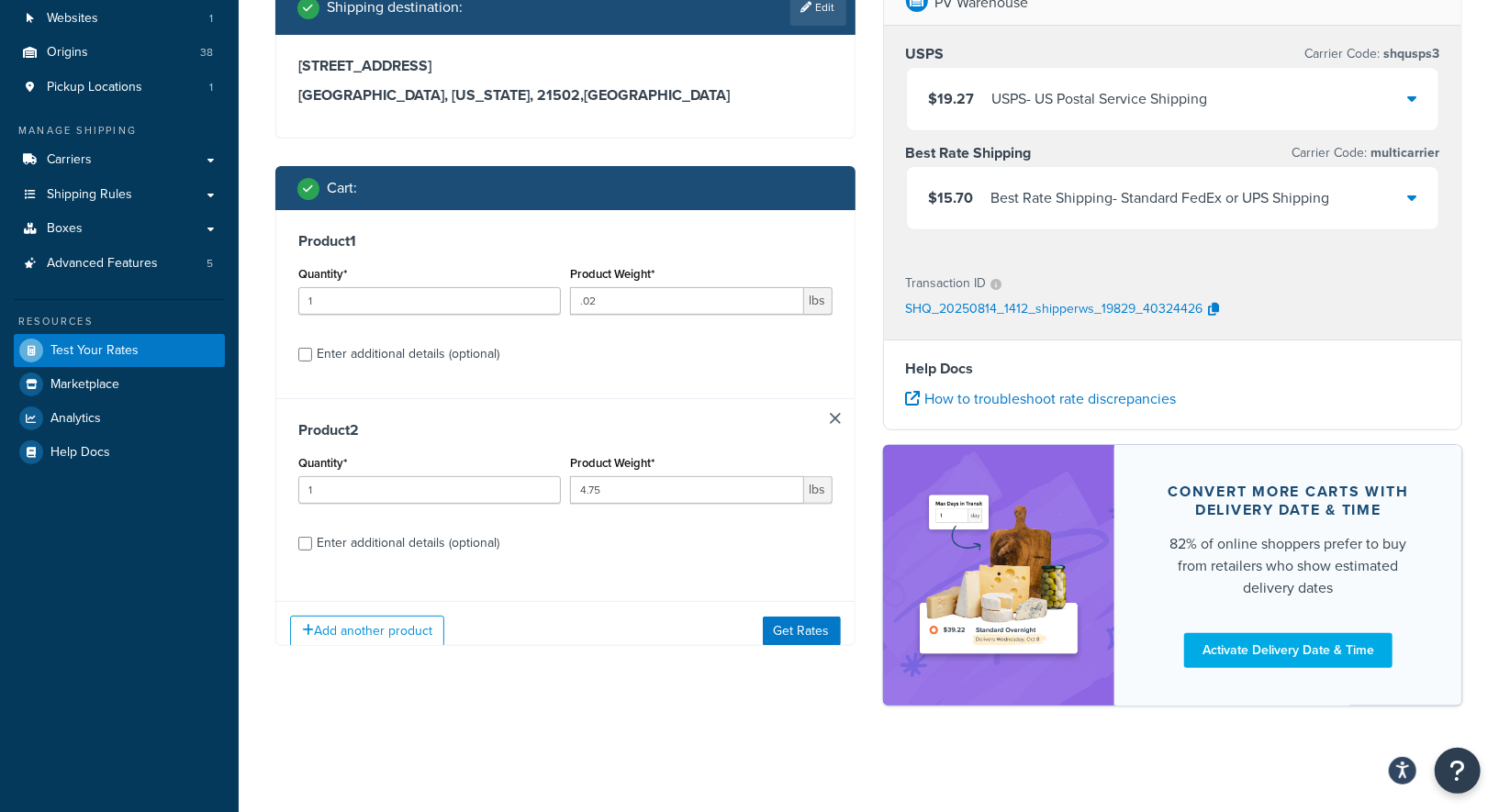
scroll to position [134, 0]
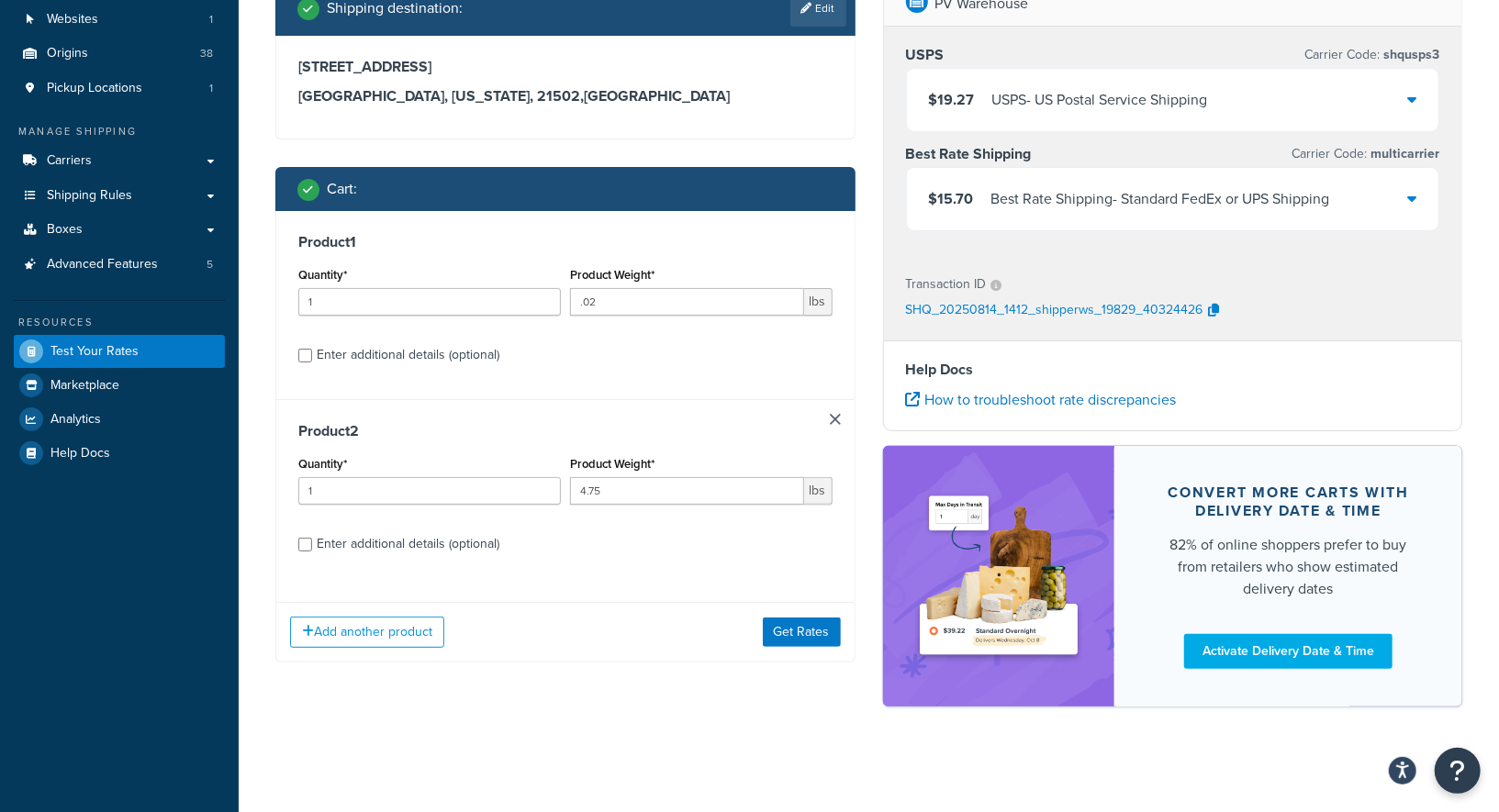
click at [760, 355] on label "Enter additional details (optional)" at bounding box center [574, 353] width 516 height 29
click at [313, 355] on input "Enter additional details (optional)" at bounding box center [305, 356] width 14 height 14
checkbox input "true"
select select "23050"
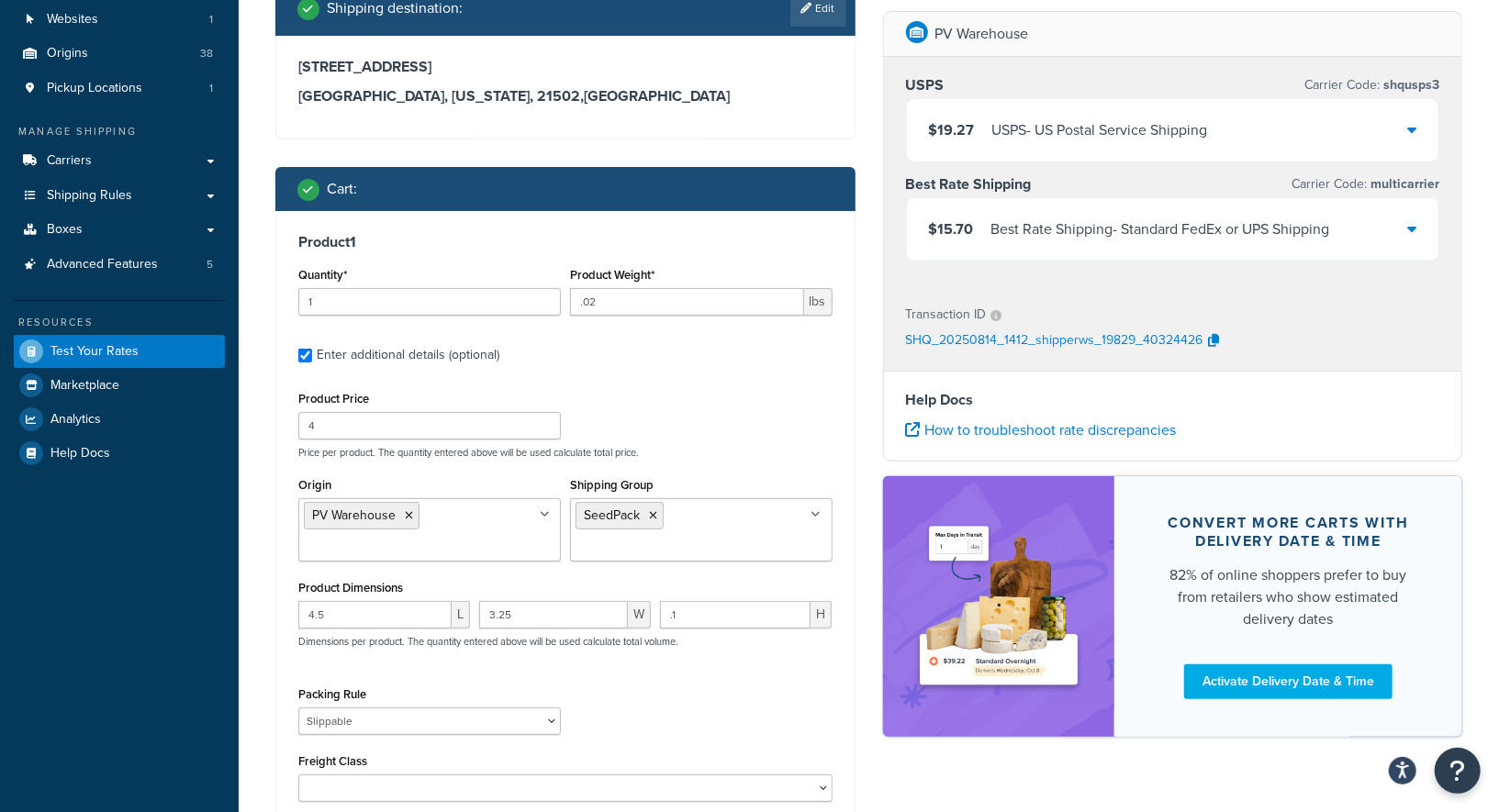
click at [760, 355] on label "Enter additional details (optional)" at bounding box center [574, 353] width 516 height 29
click at [313, 355] on input "Enter additional details (optional)" at bounding box center [305, 356] width 14 height 14
checkbox input "false"
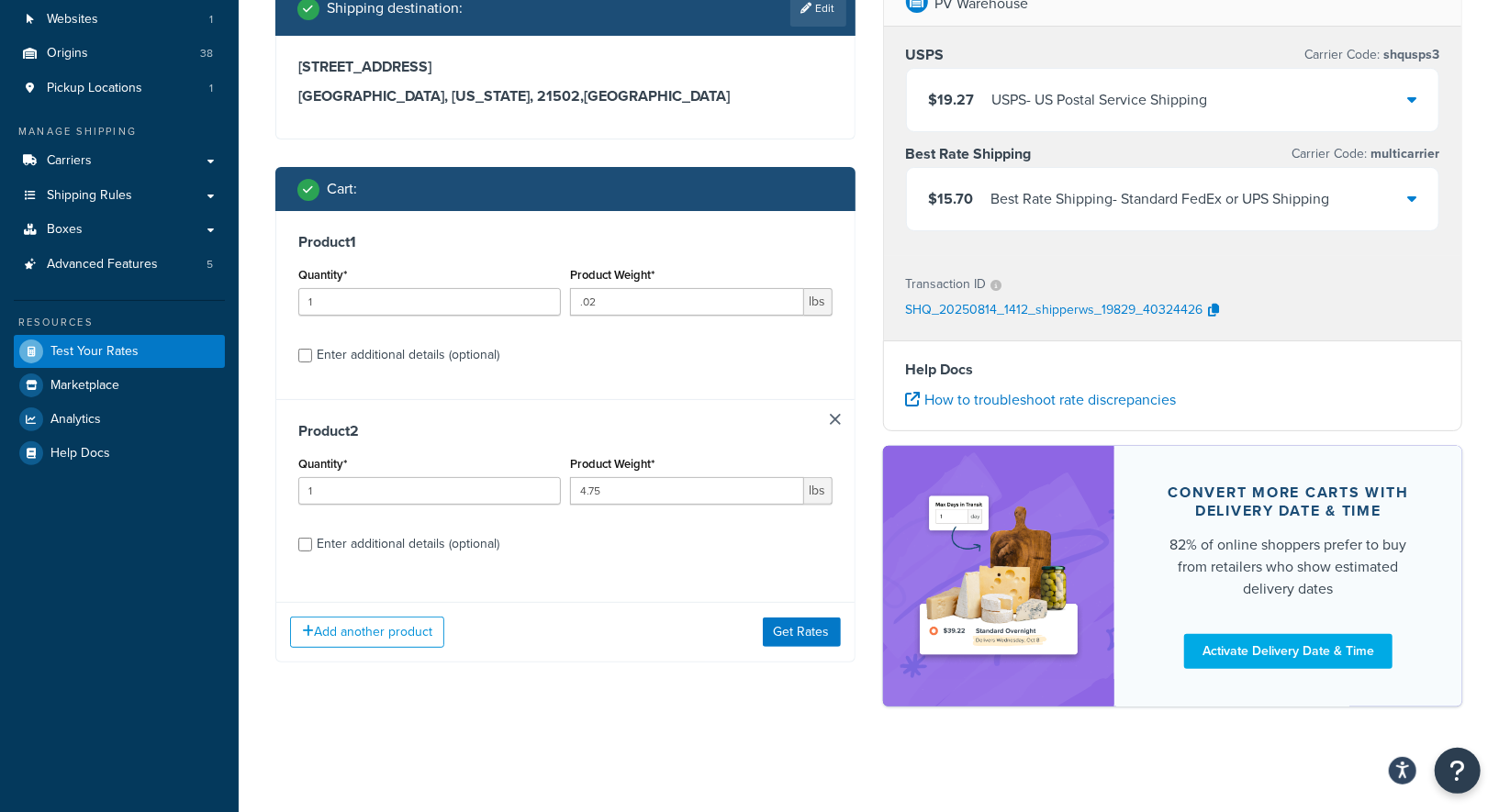
click at [760, 355] on label "Enter additional details (optional)" at bounding box center [574, 353] width 516 height 29
click at [313, 355] on input "Enter additional details (optional)" at bounding box center [305, 356] width 14 height 14
checkbox input "true"
select select "23050"
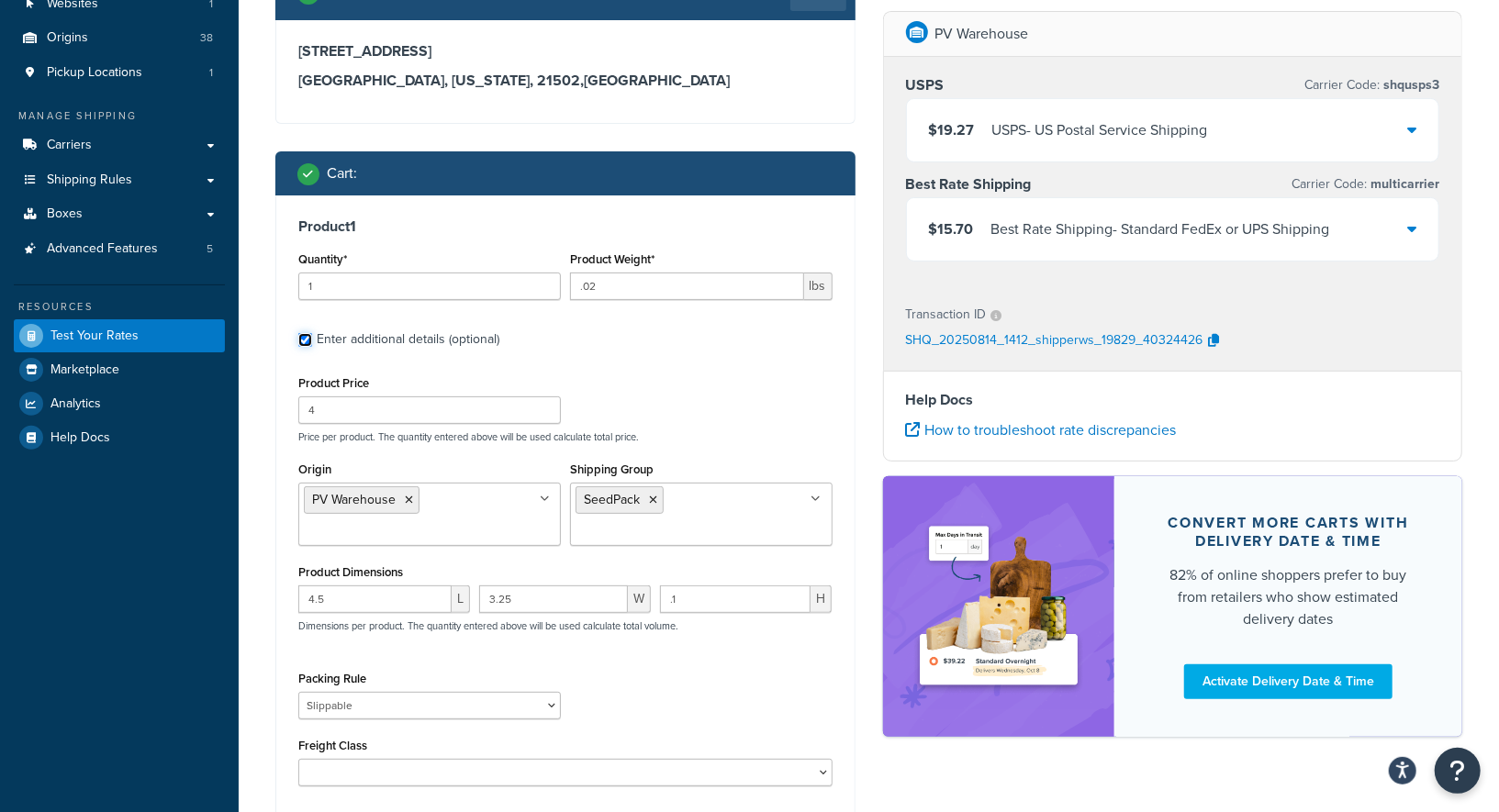
scroll to position [148, 0]
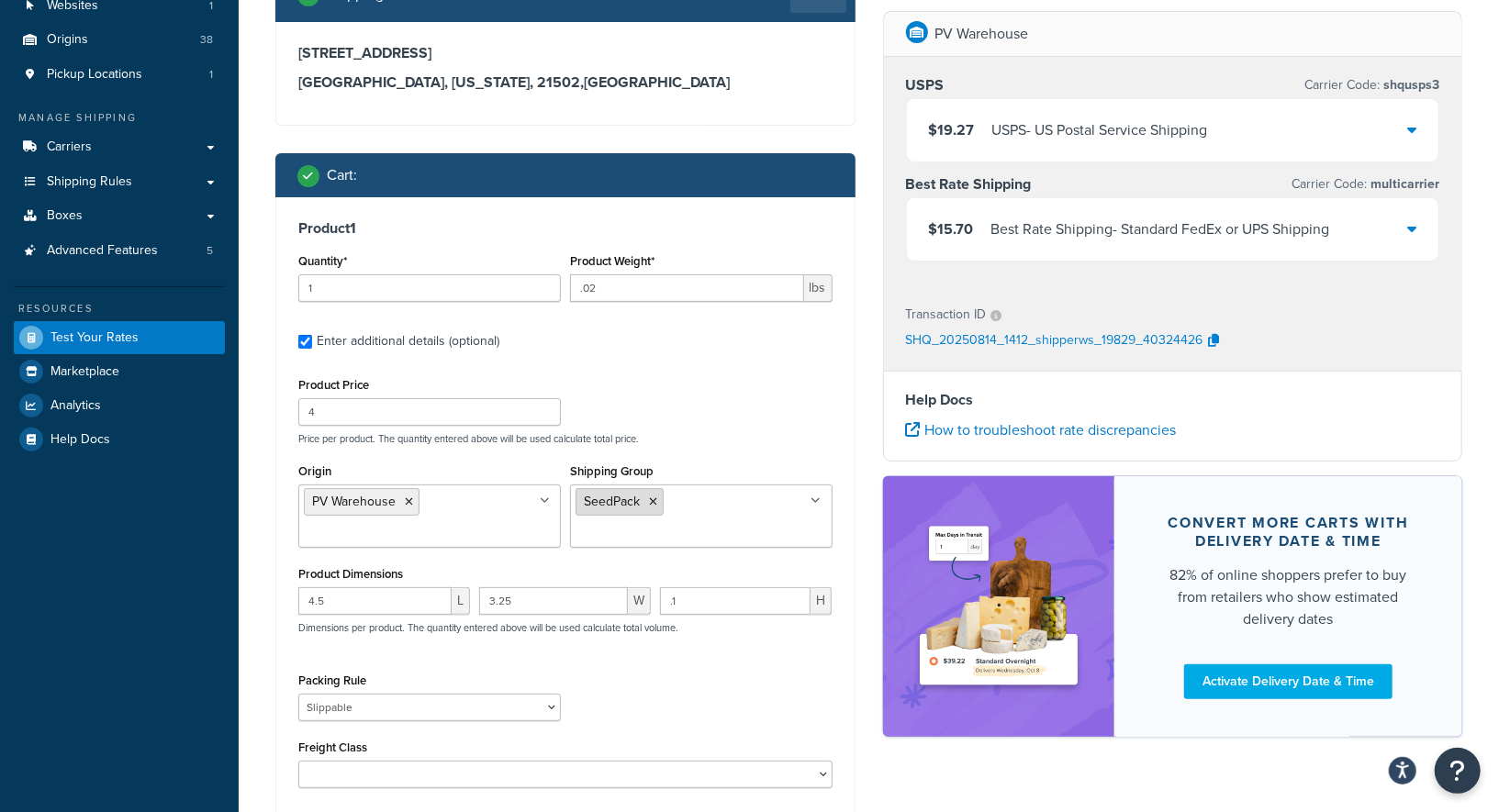
click at [654, 493] on li "SeedPack" at bounding box center [619, 501] width 88 height 28
click at [654, 500] on icon at bounding box center [653, 501] width 9 height 11
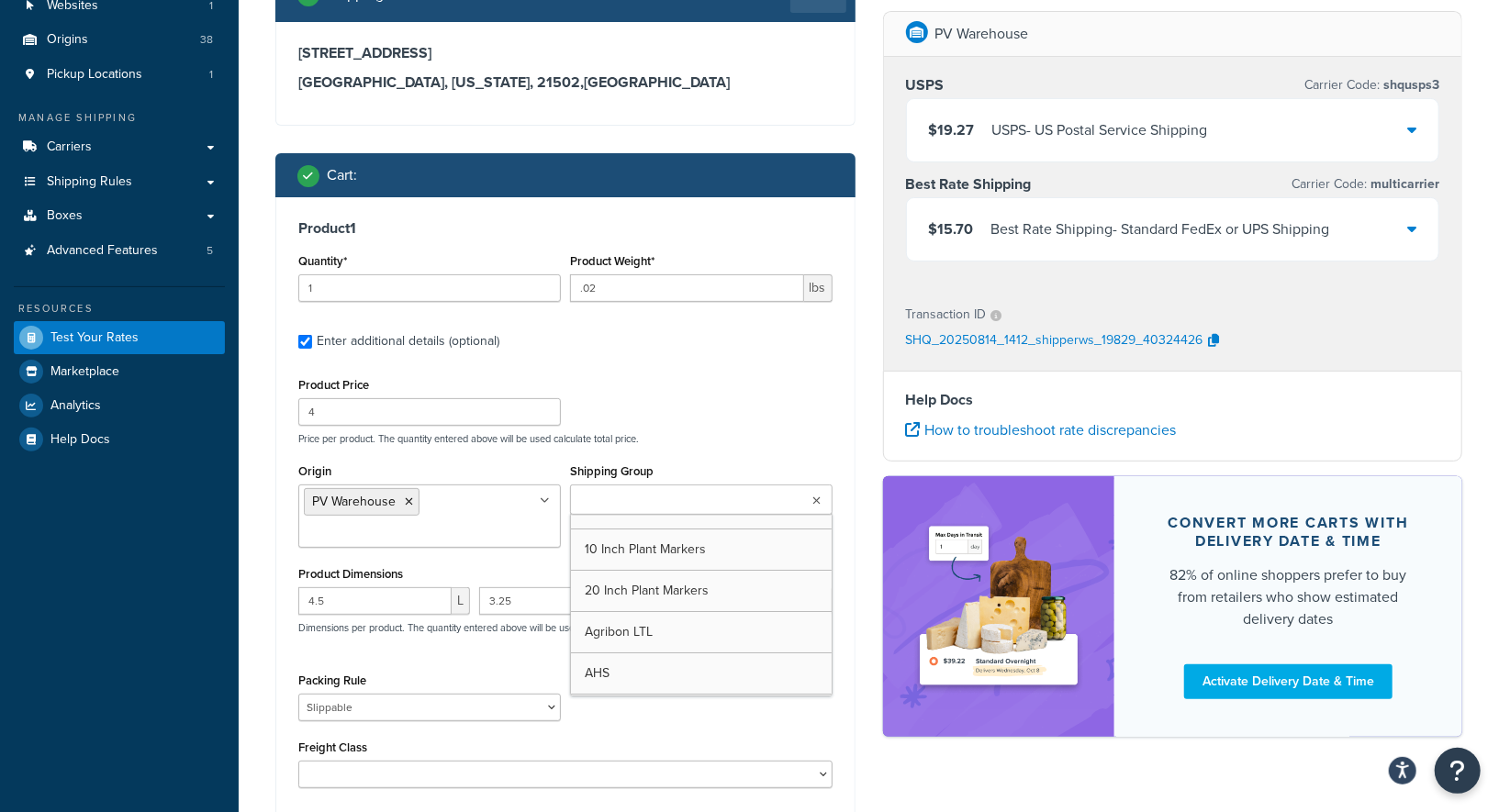
click at [658, 503] on input "Shipping Group" at bounding box center [657, 501] width 162 height 20
type input "slipp"
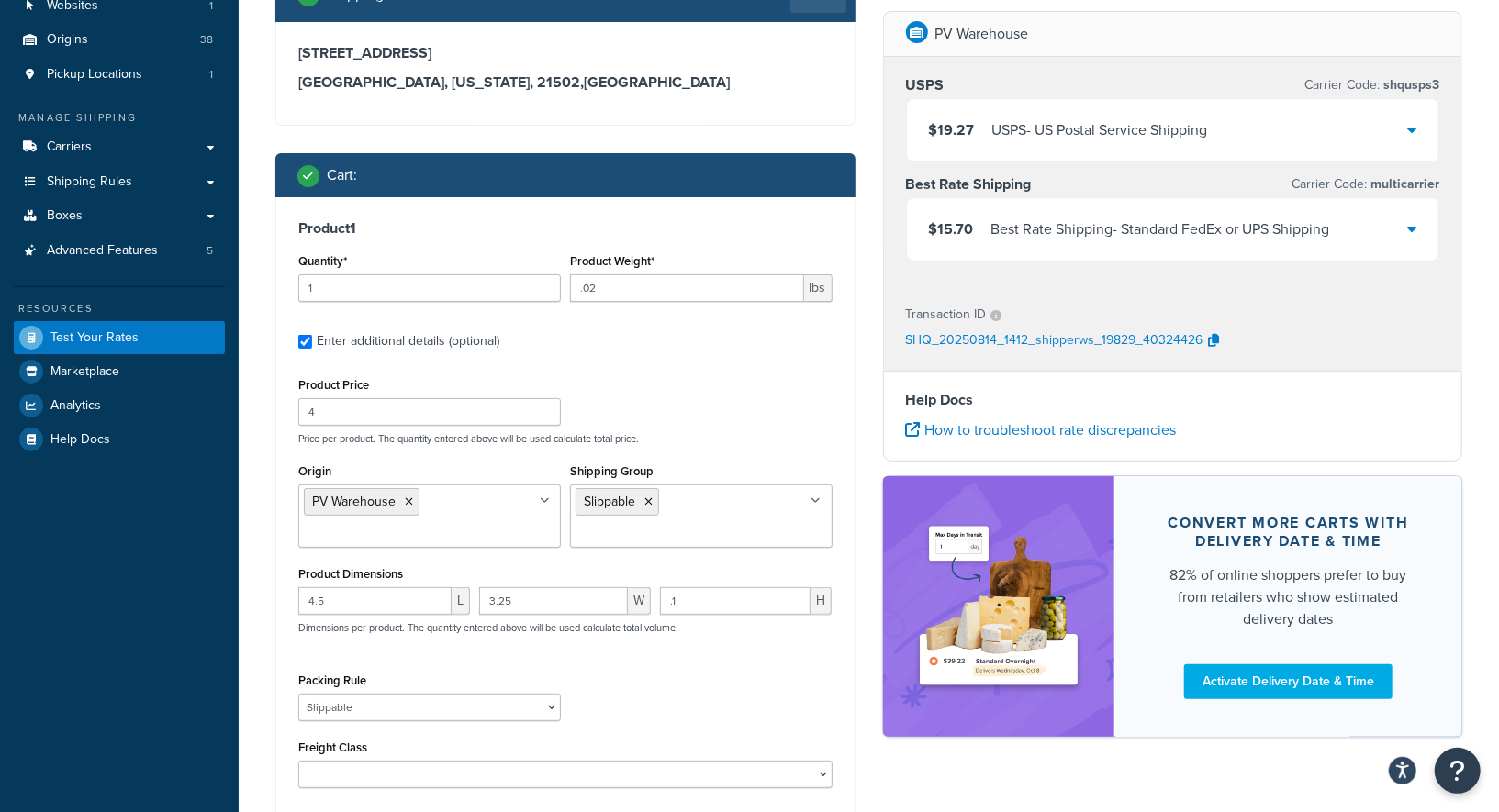
click at [726, 368] on div "Product 1 Quantity* 1 Product Weight* .02 lbs Enter additional details (optiona…" at bounding box center [565, 511] width 579 height 627
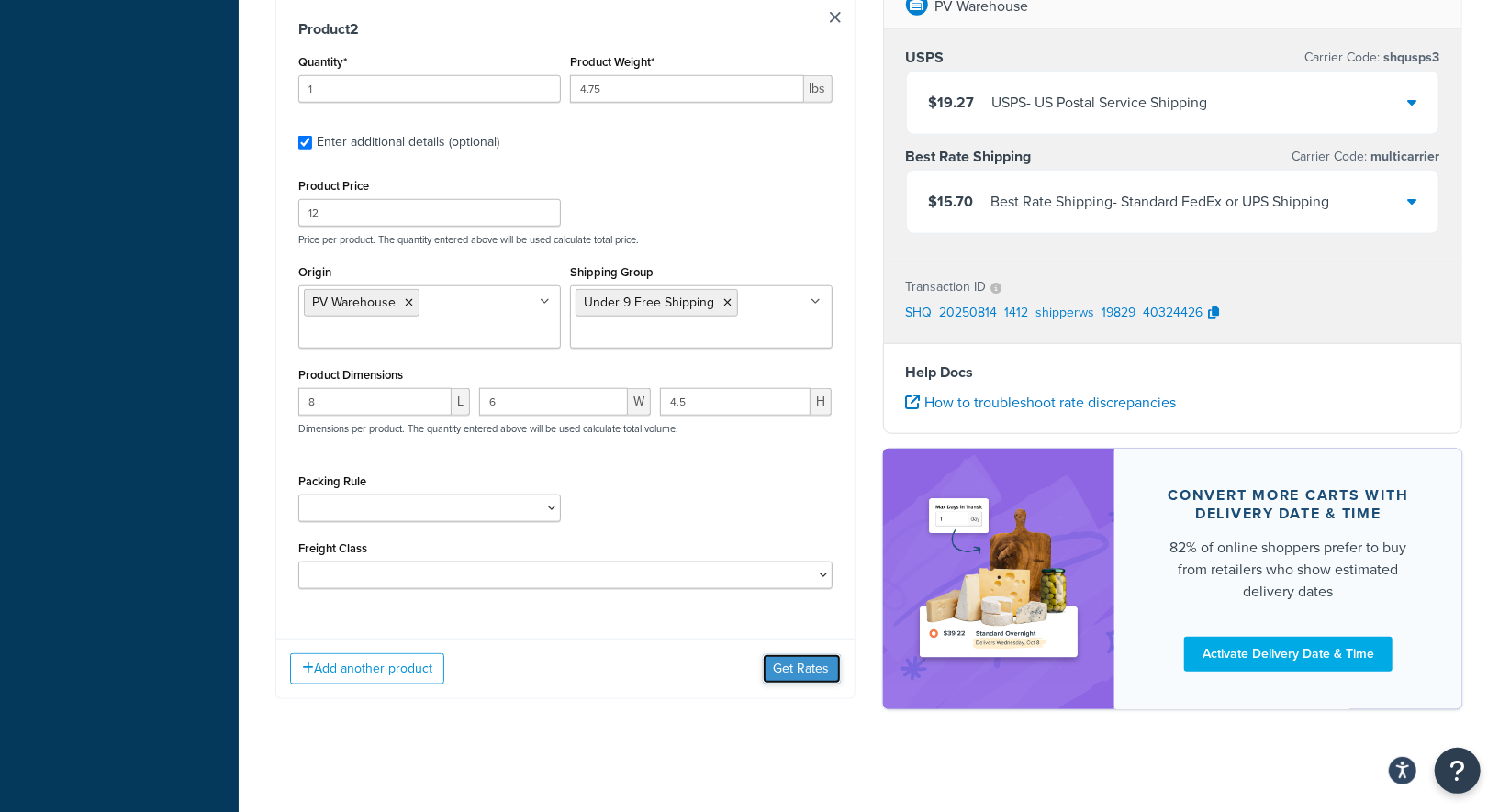
click at [807, 666] on button "Get Rates" at bounding box center [802, 668] width 78 height 29
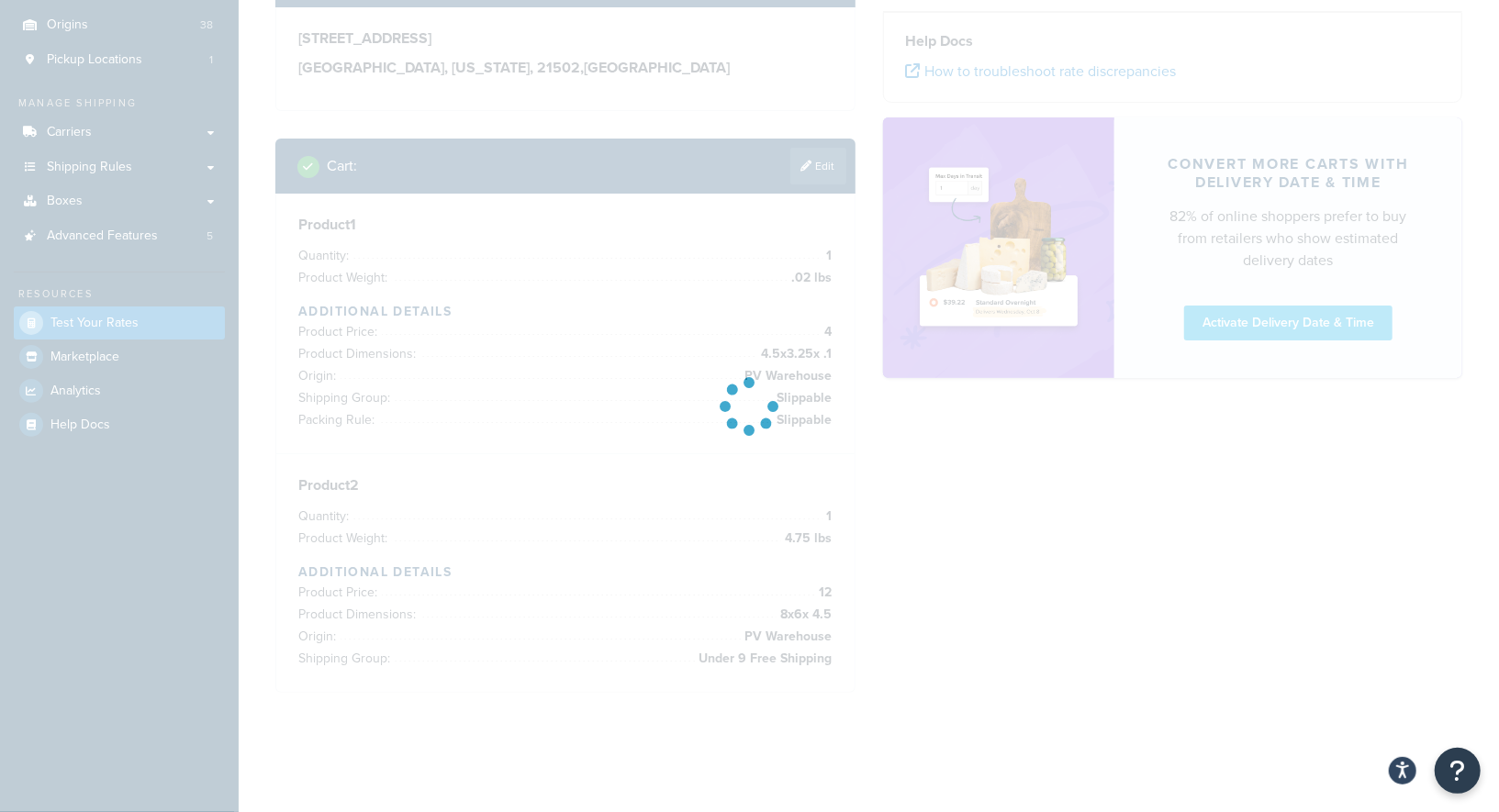
scroll to position [161, 0]
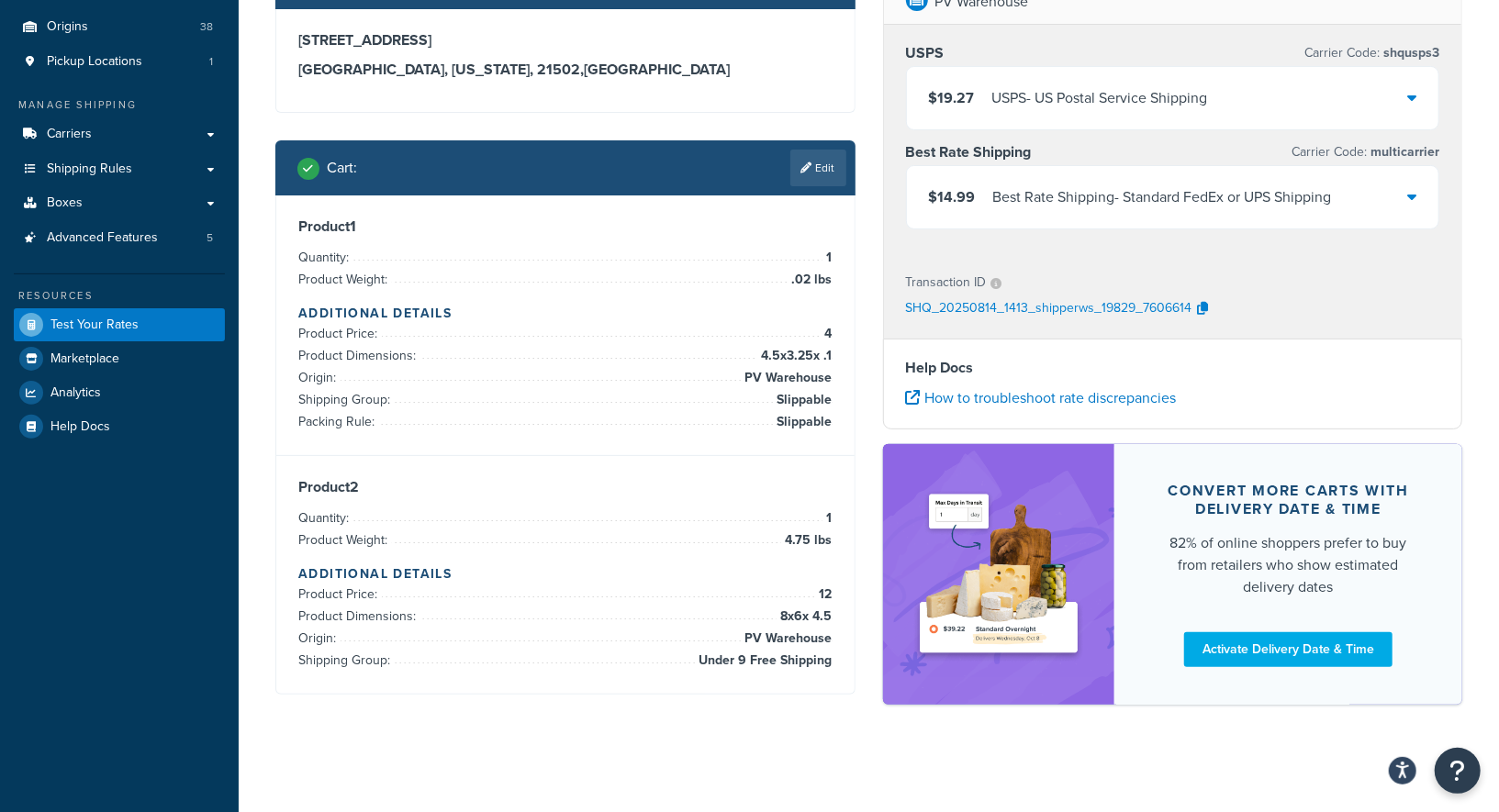
click at [1219, 190] on div "Best Rate Shipping - Standard FedEx or UPS Shipping" at bounding box center [1162, 197] width 339 height 26
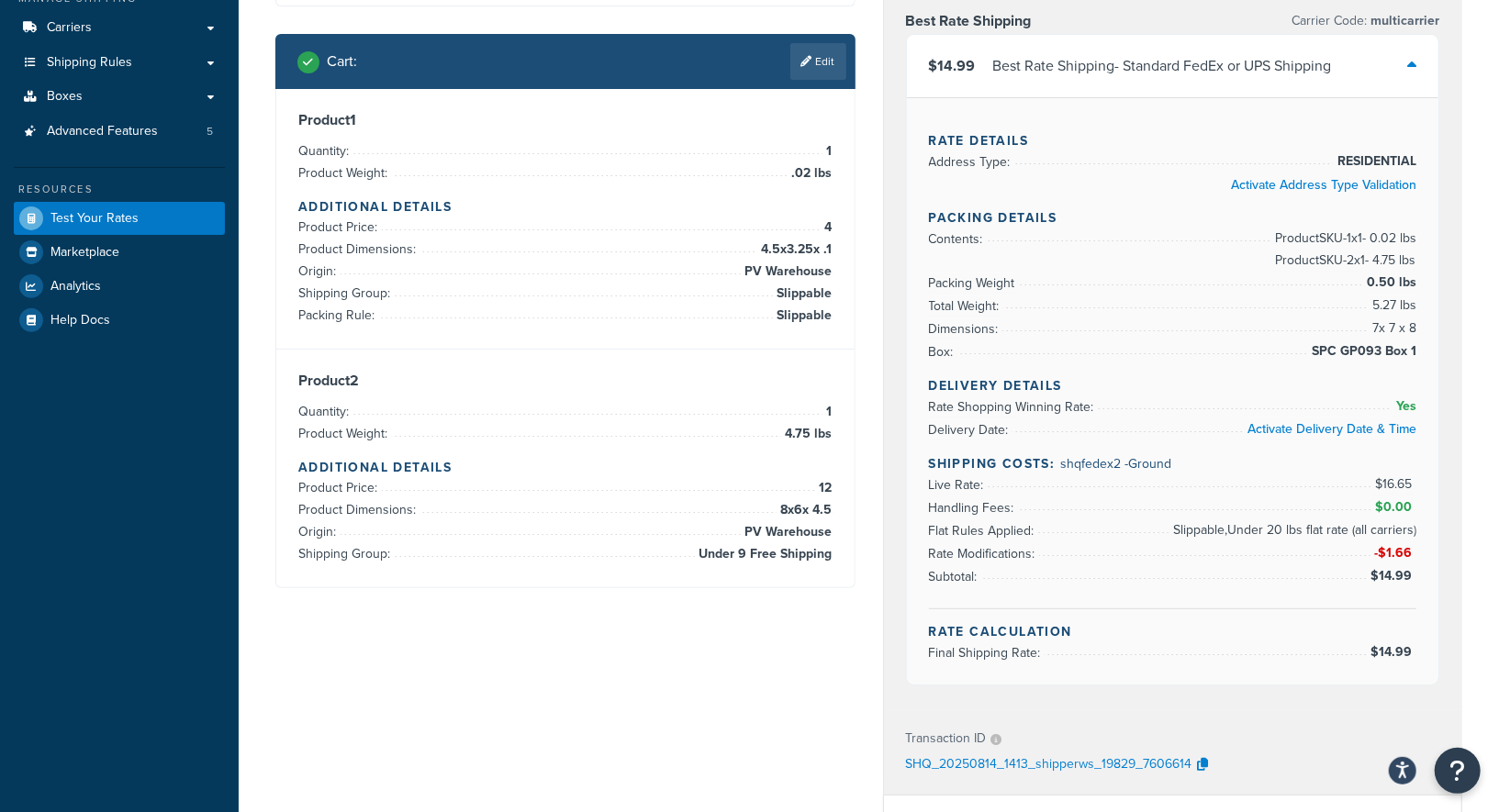
scroll to position [226, 0]
